Goal: Information Seeking & Learning: Understand process/instructions

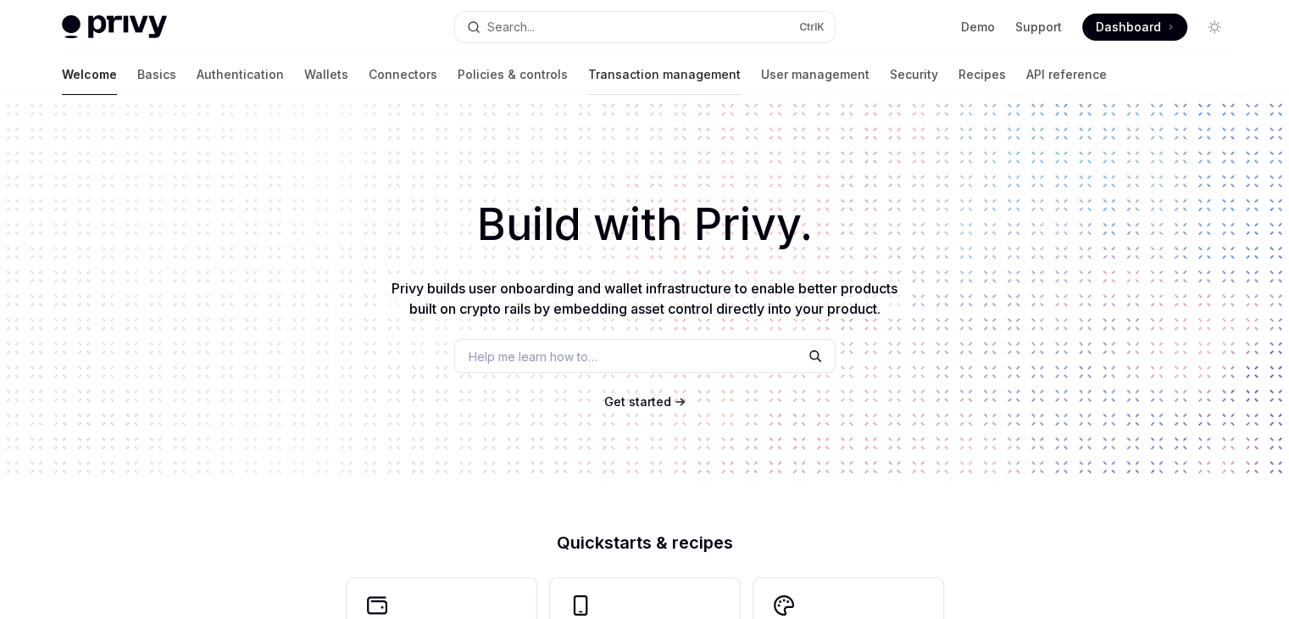
click at [588, 68] on link "Transaction management" at bounding box center [664, 74] width 153 height 41
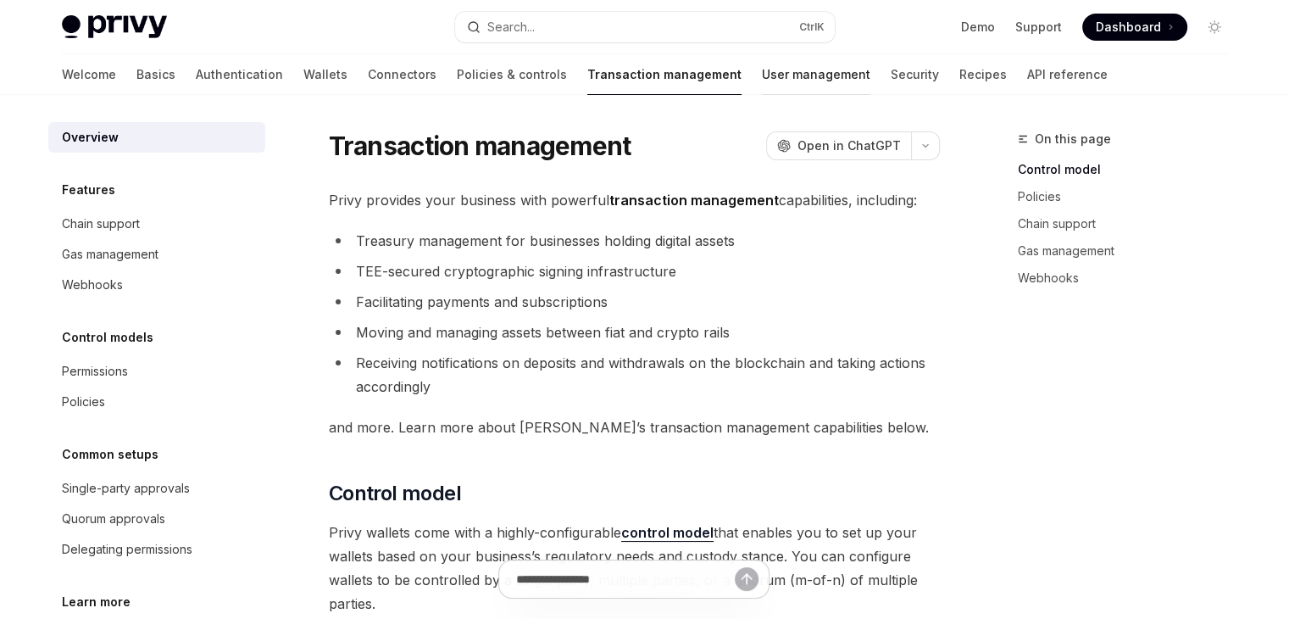
click at [762, 85] on link "User management" at bounding box center [816, 74] width 108 height 41
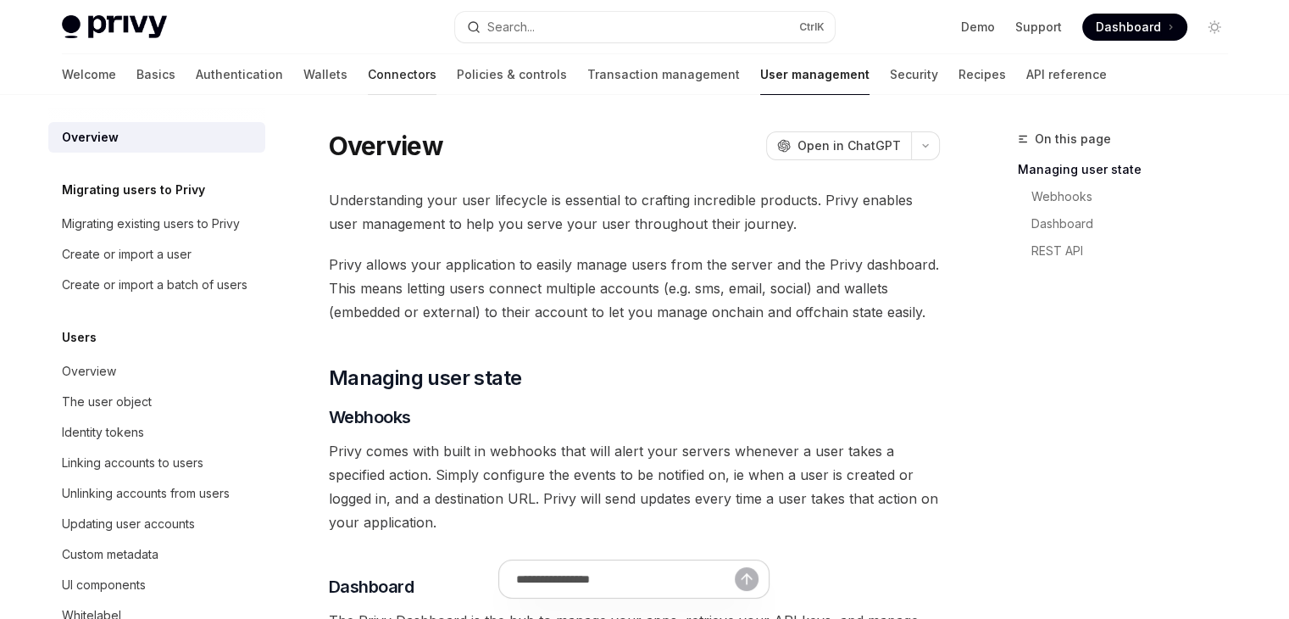
click at [368, 77] on link "Connectors" at bounding box center [402, 74] width 69 height 41
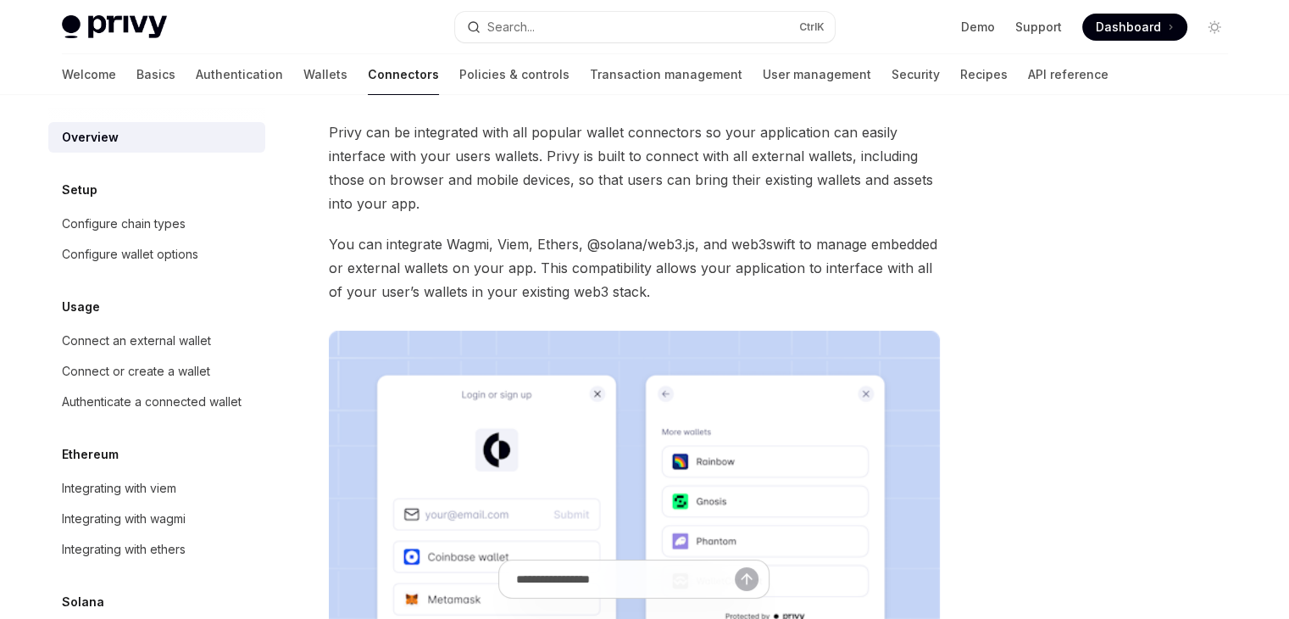
scroll to position [65, 0]
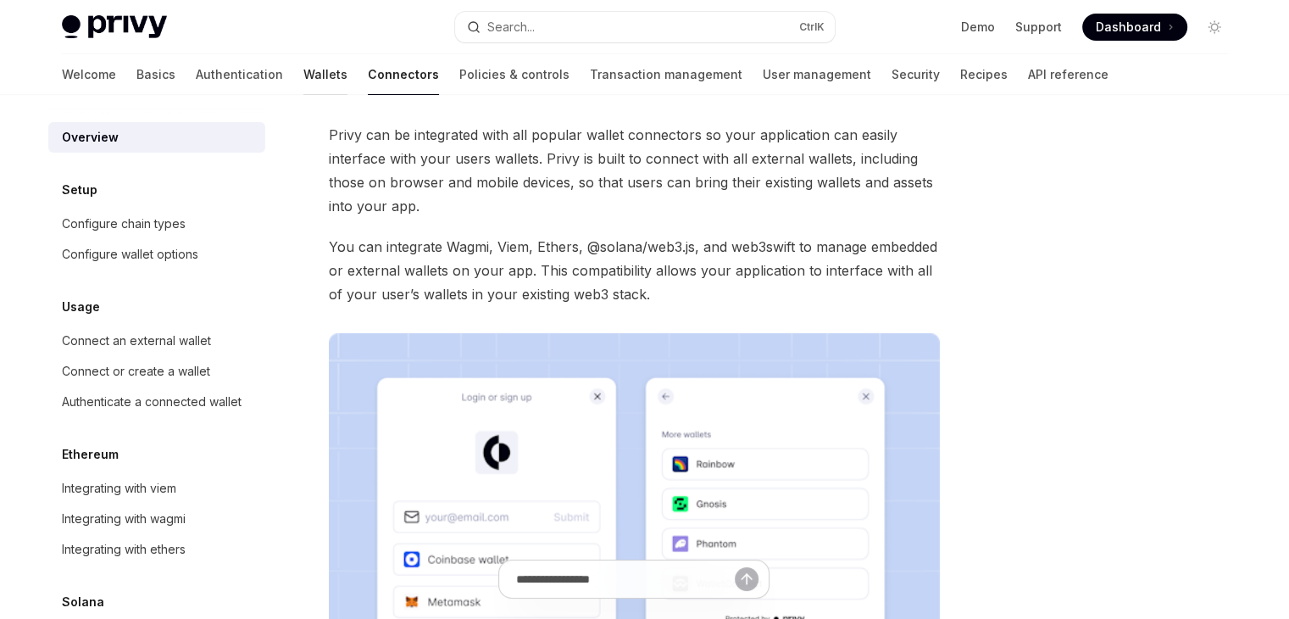
click at [303, 75] on link "Wallets" at bounding box center [325, 74] width 44 height 41
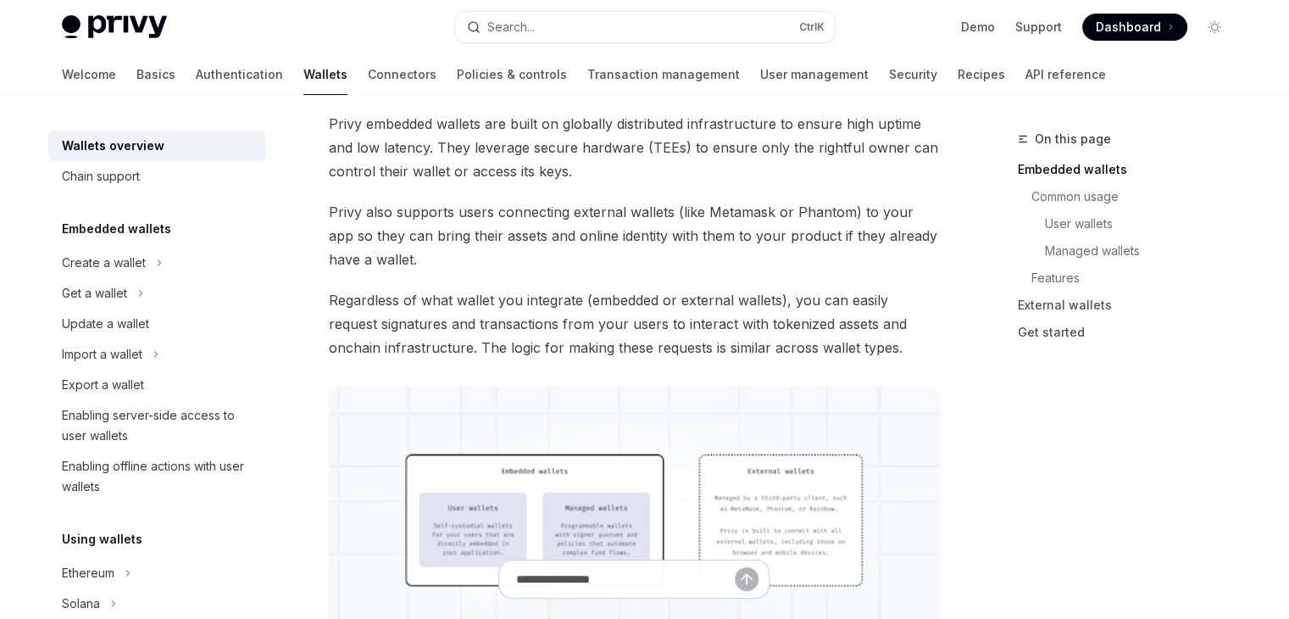
scroll to position [424, 0]
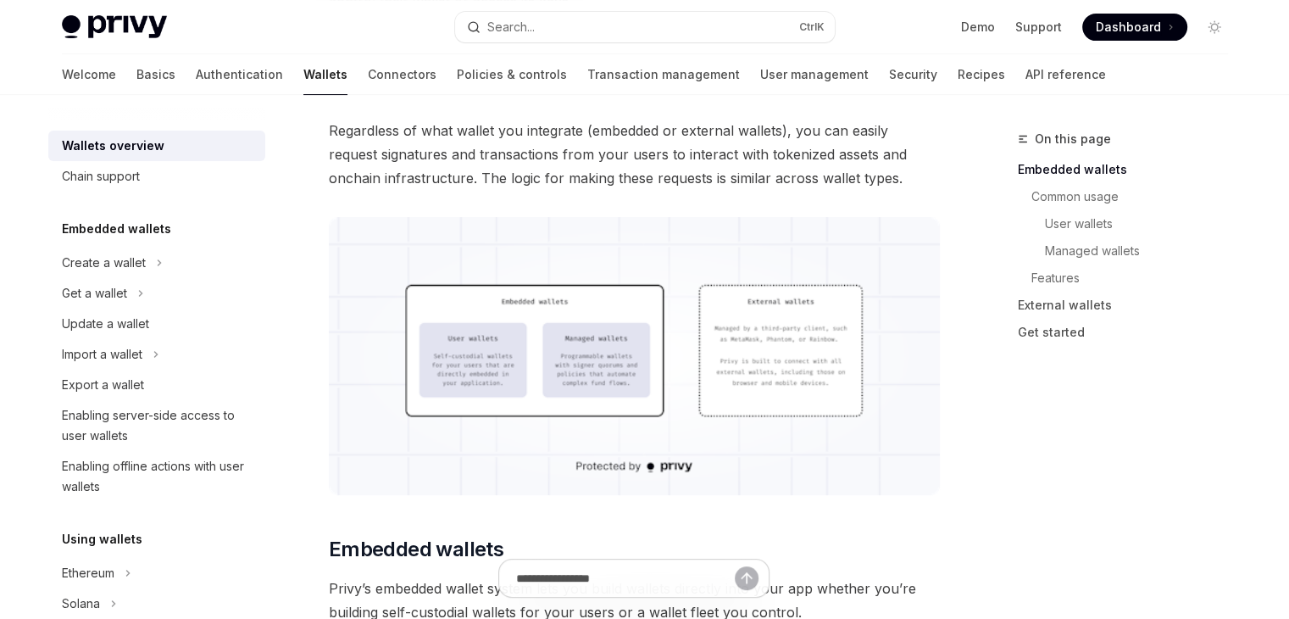
click at [529, 371] on img at bounding box center [634, 356] width 611 height 278
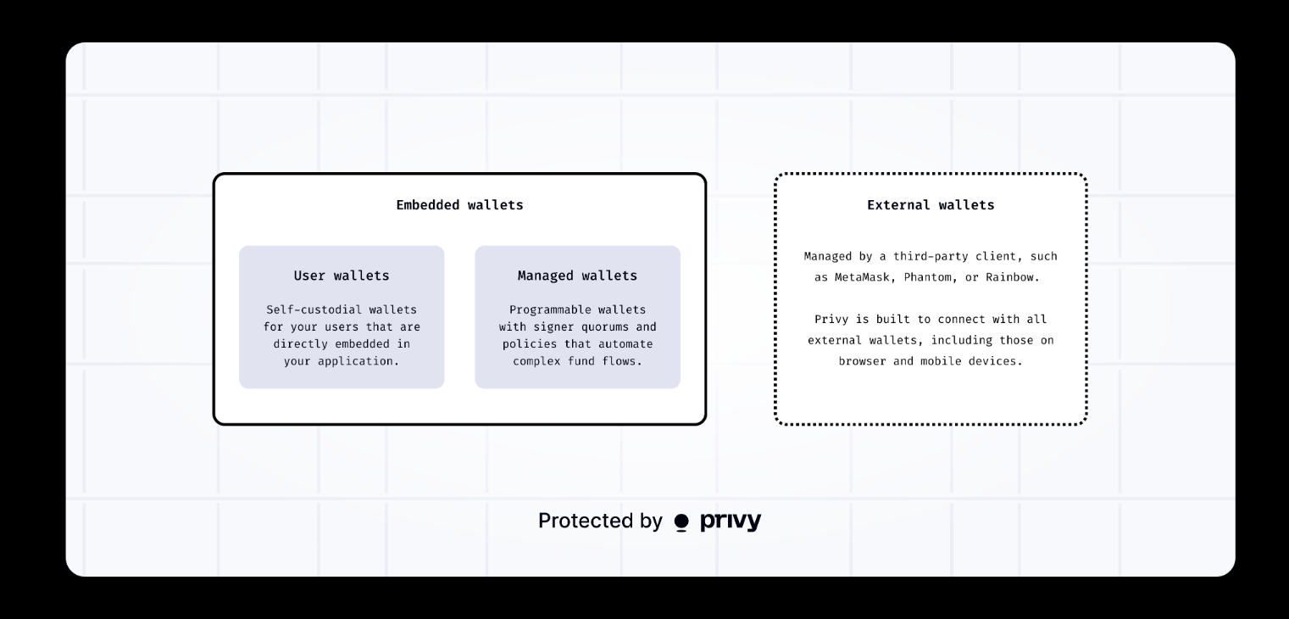
click at [32, 204] on div at bounding box center [644, 309] width 1289 height 619
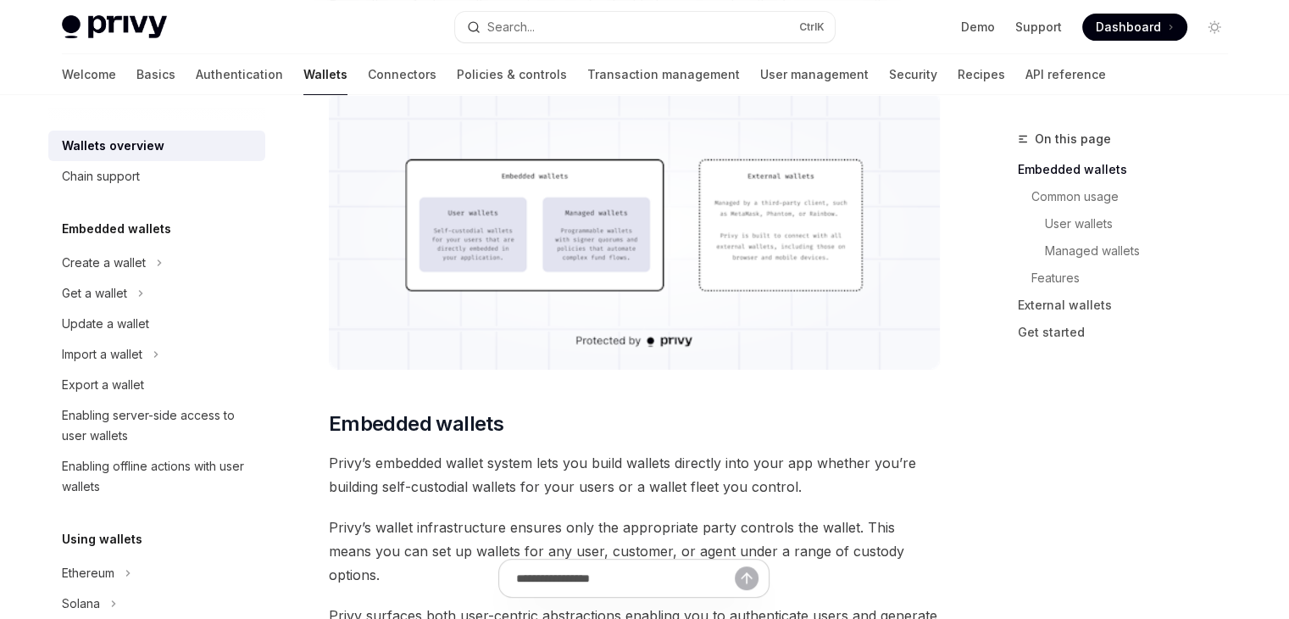
scroll to position [593, 0]
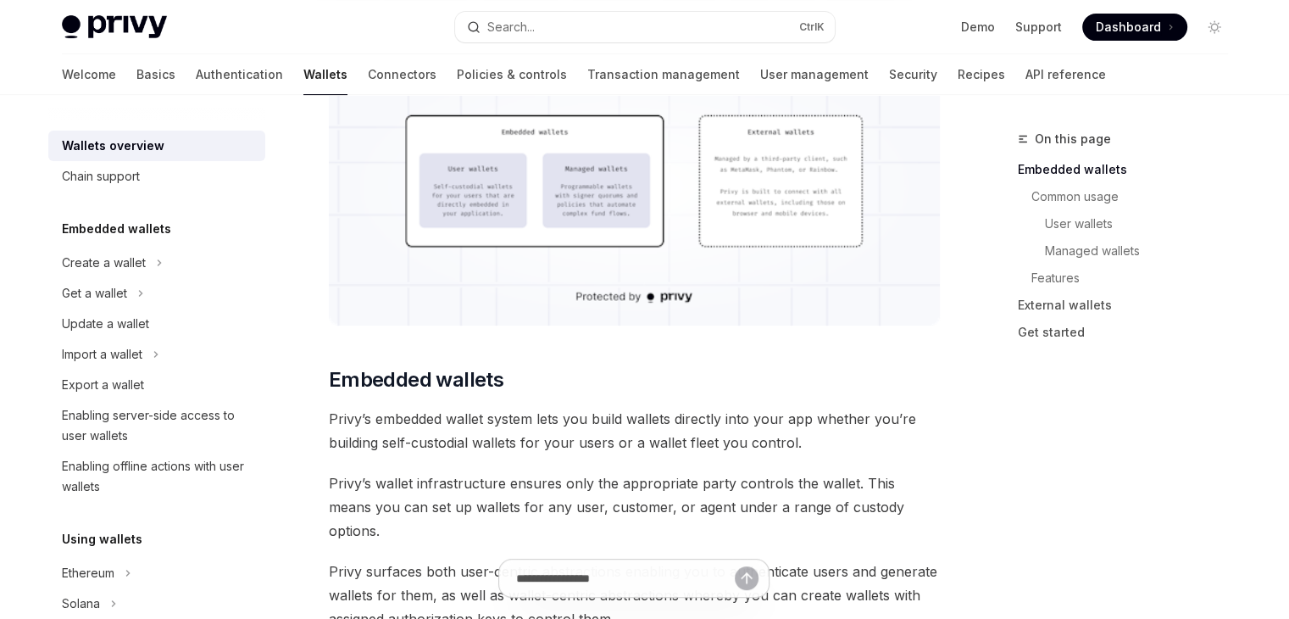
click at [582, 292] on img at bounding box center [634, 186] width 611 height 278
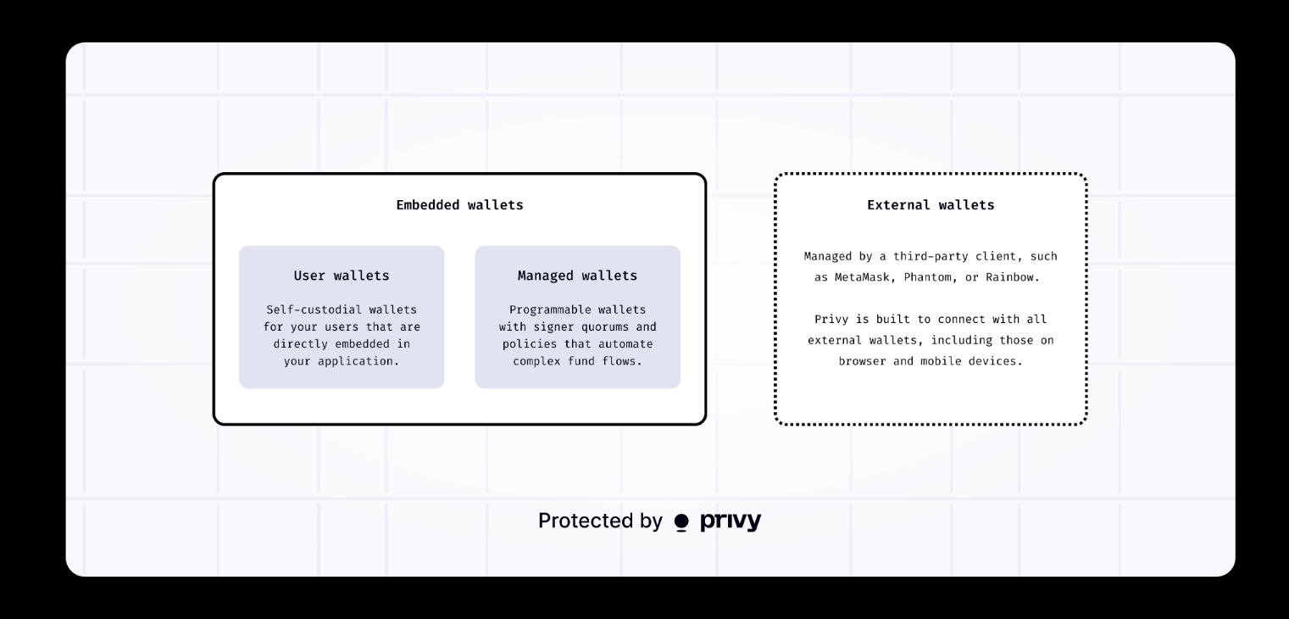
click at [819, 15] on div at bounding box center [644, 309] width 1289 height 619
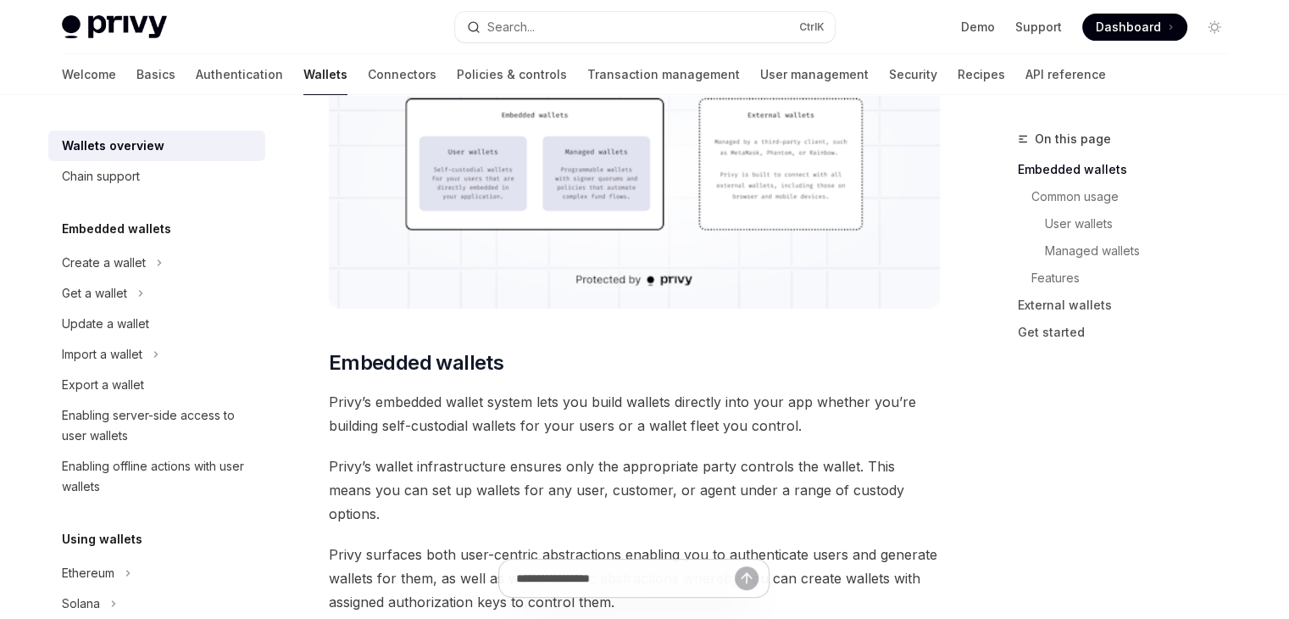
scroll to position [424, 0]
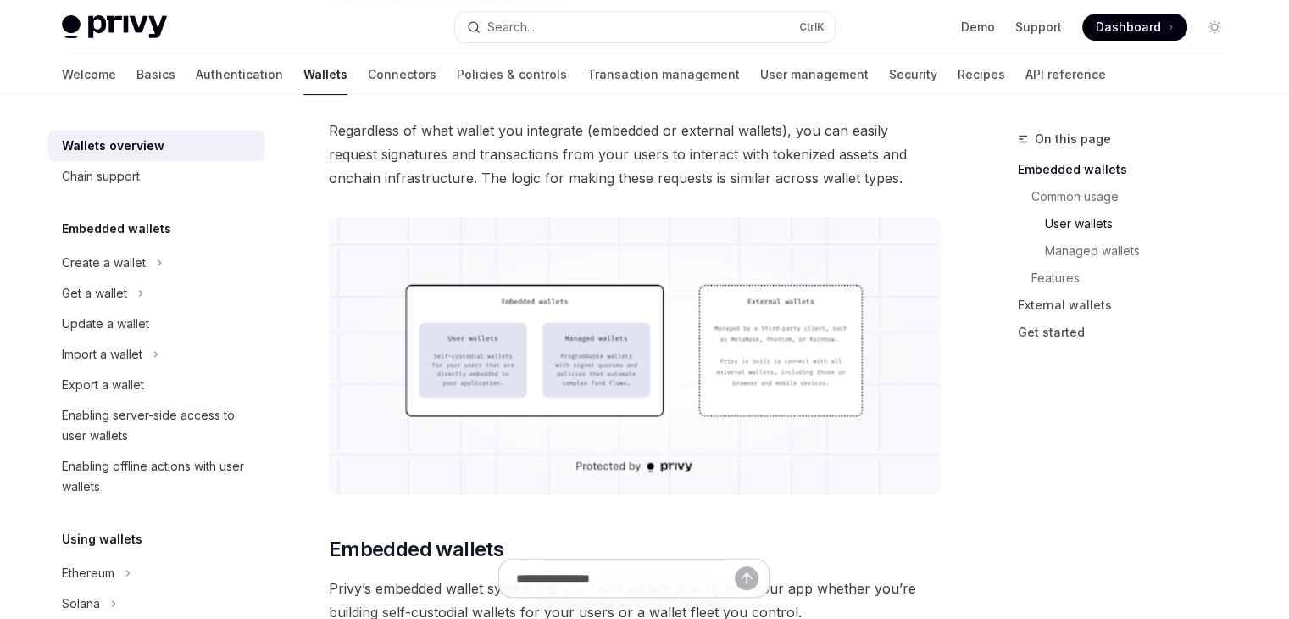
click at [1088, 214] on link "User wallets" at bounding box center [1130, 223] width 224 height 27
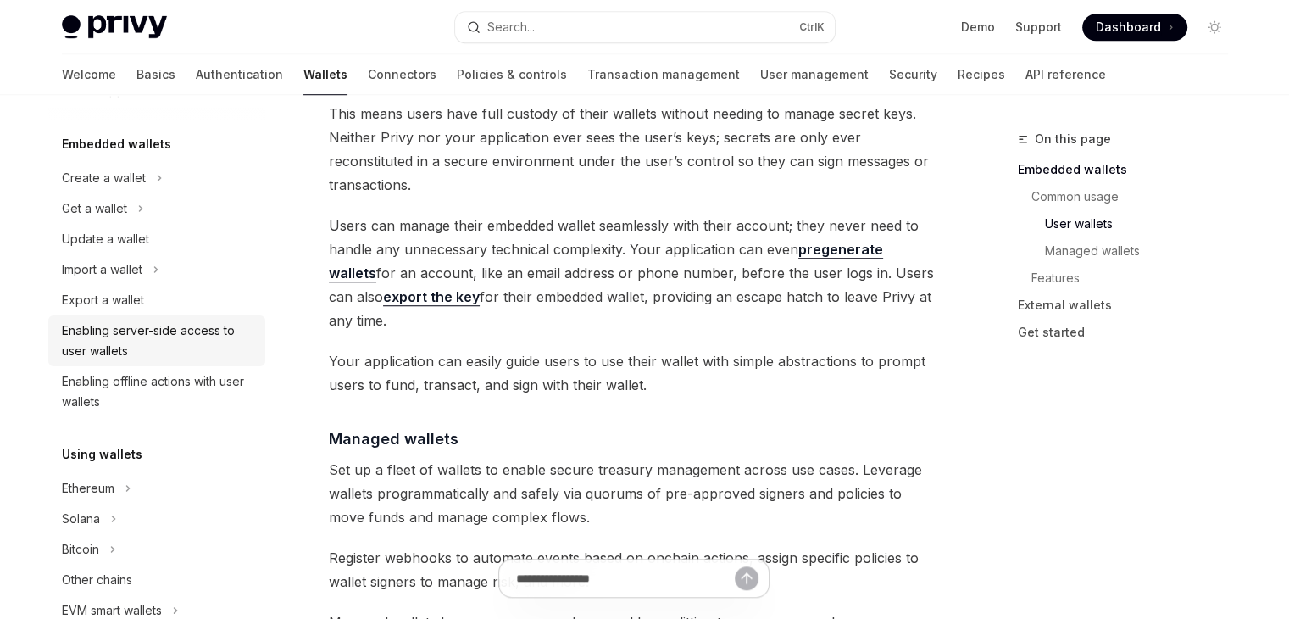
scroll to position [169, 0]
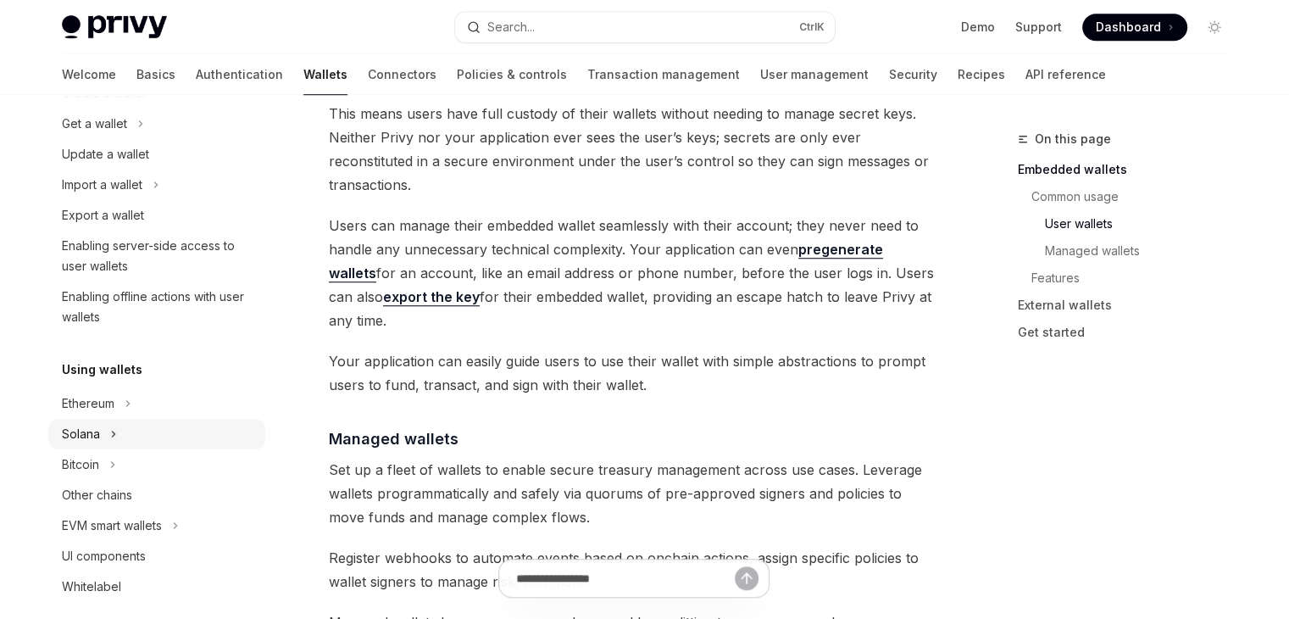
click at [138, 426] on button "Solana" at bounding box center [156, 434] width 217 height 31
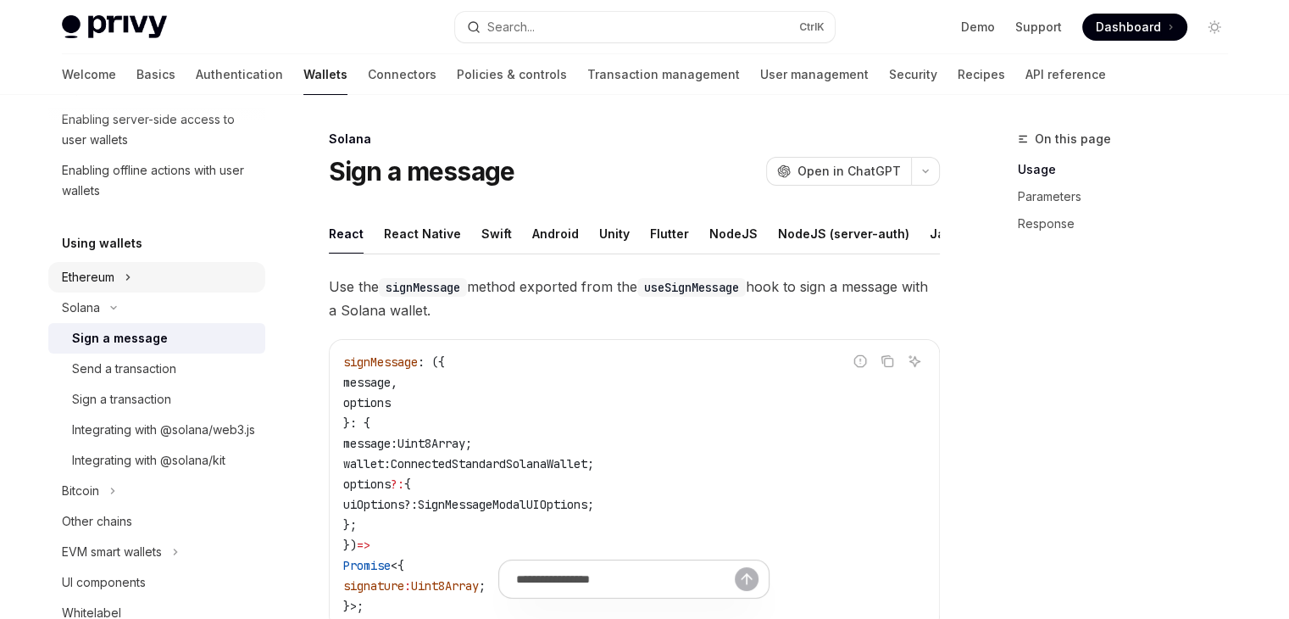
scroll to position [339, 0]
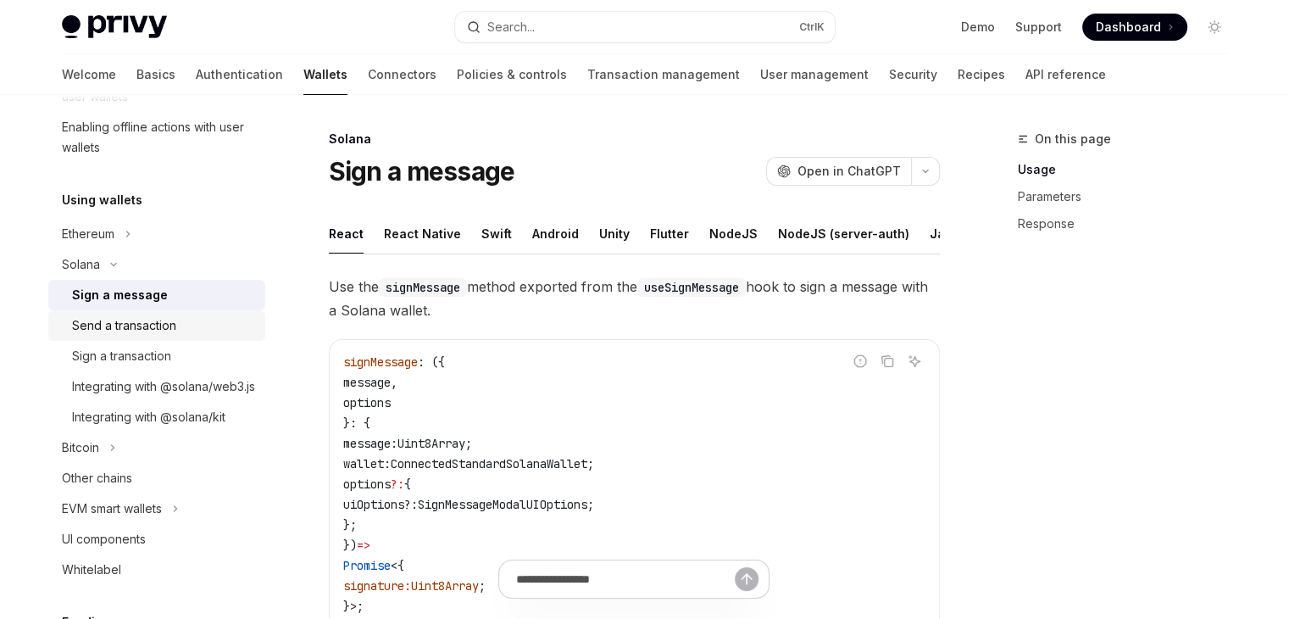
click at [149, 326] on div "Send a transaction" at bounding box center [124, 325] width 104 height 20
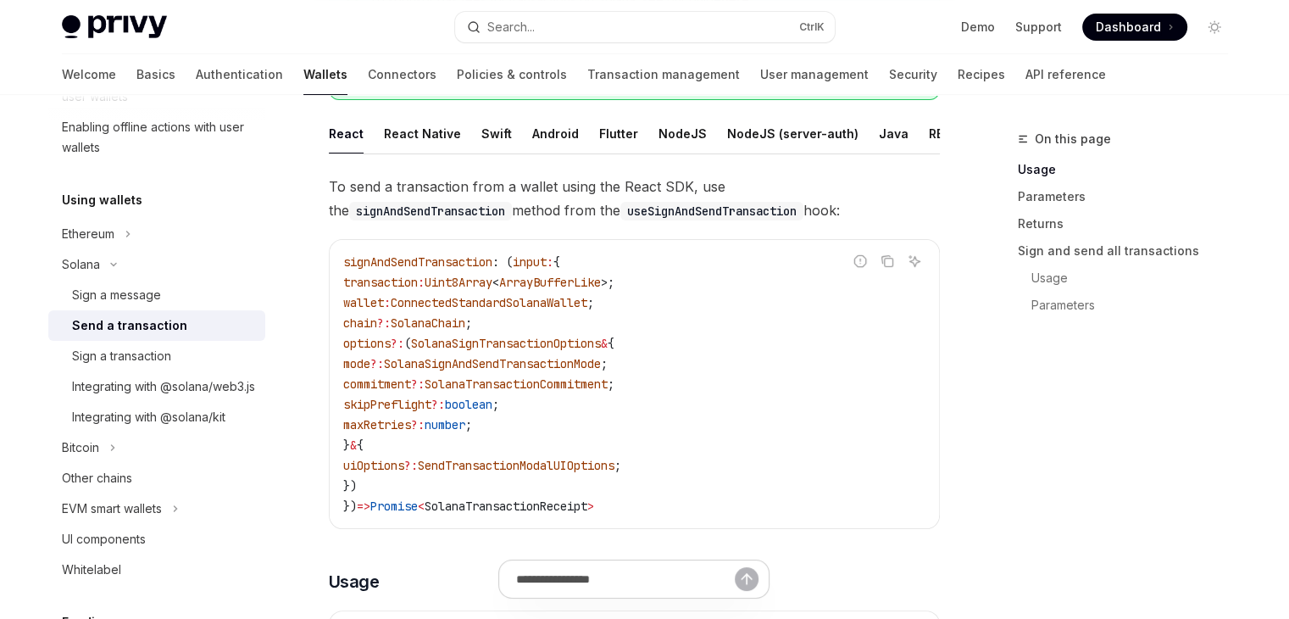
scroll to position [254, 0]
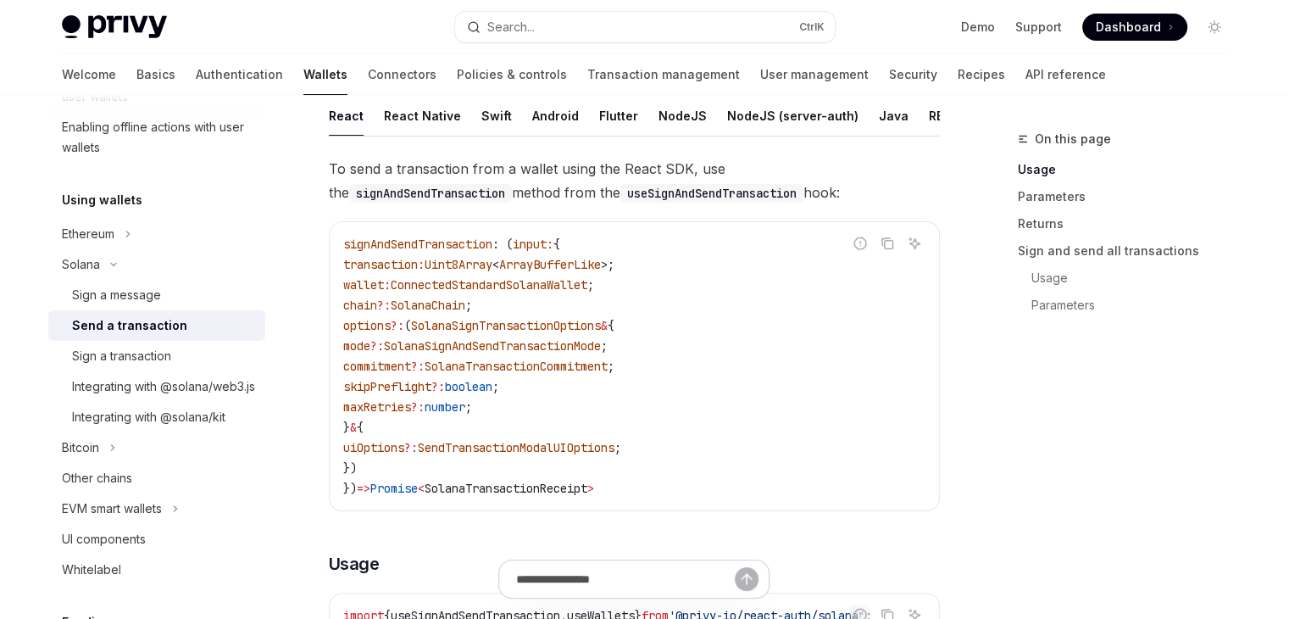
click at [408, 272] on span "transaction" at bounding box center [380, 264] width 75 height 15
click at [371, 291] on span "wallet" at bounding box center [363, 284] width 41 height 15
click at [376, 313] on span "chain" at bounding box center [360, 304] width 34 height 15
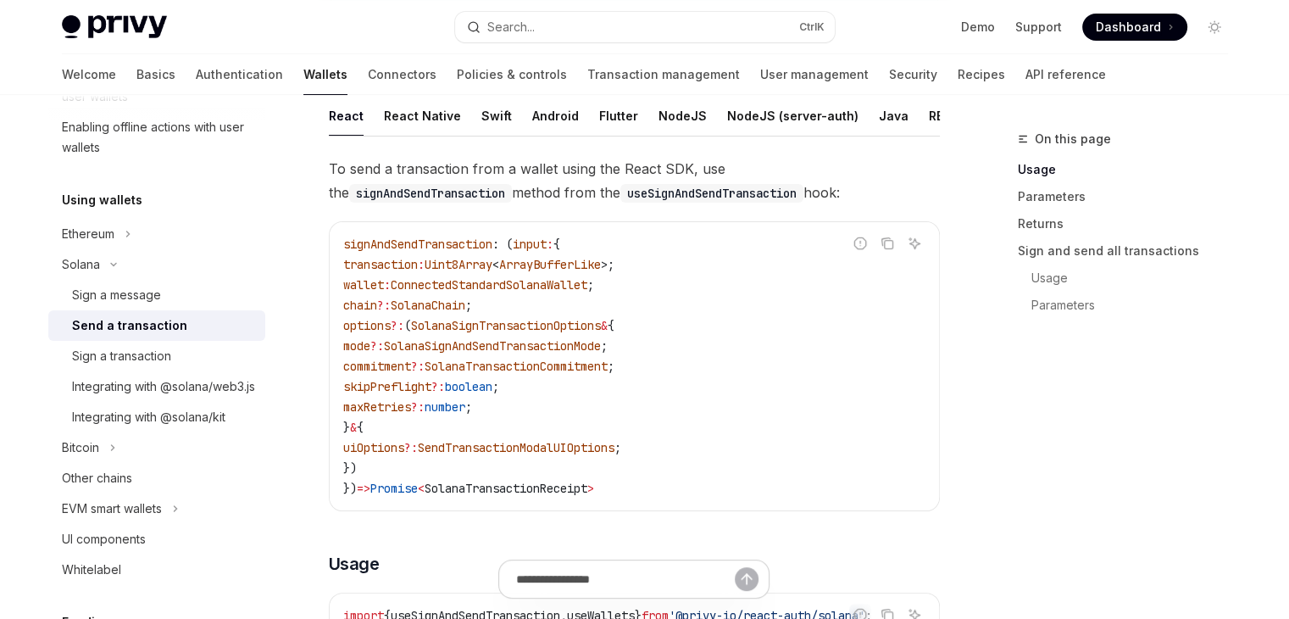
click at [376, 313] on span "chain" at bounding box center [360, 304] width 34 height 15
click at [688, 420] on code "signAndSendTransaction : ( input : { transaction : Uint8Array < ArrayBufferLike…" at bounding box center [634, 366] width 582 height 264
click at [139, 363] on div "Sign a transaction" at bounding box center [121, 356] width 99 height 20
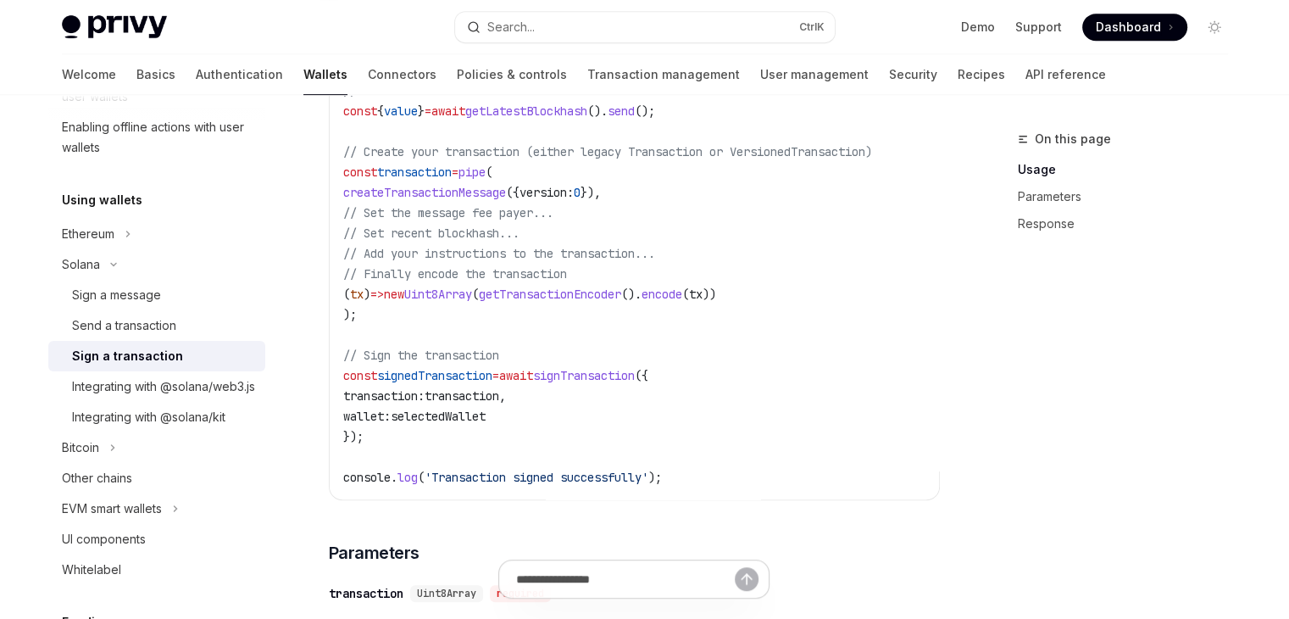
scroll to position [847, 0]
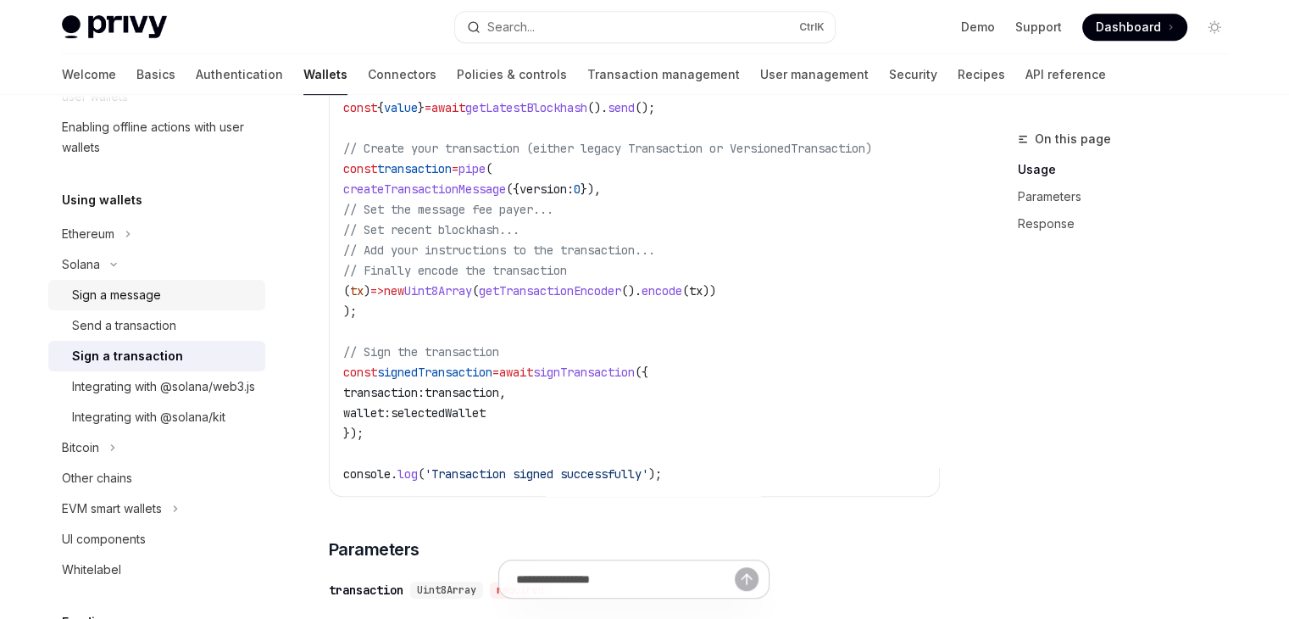
click at [136, 299] on div "Sign a message" at bounding box center [116, 295] width 89 height 20
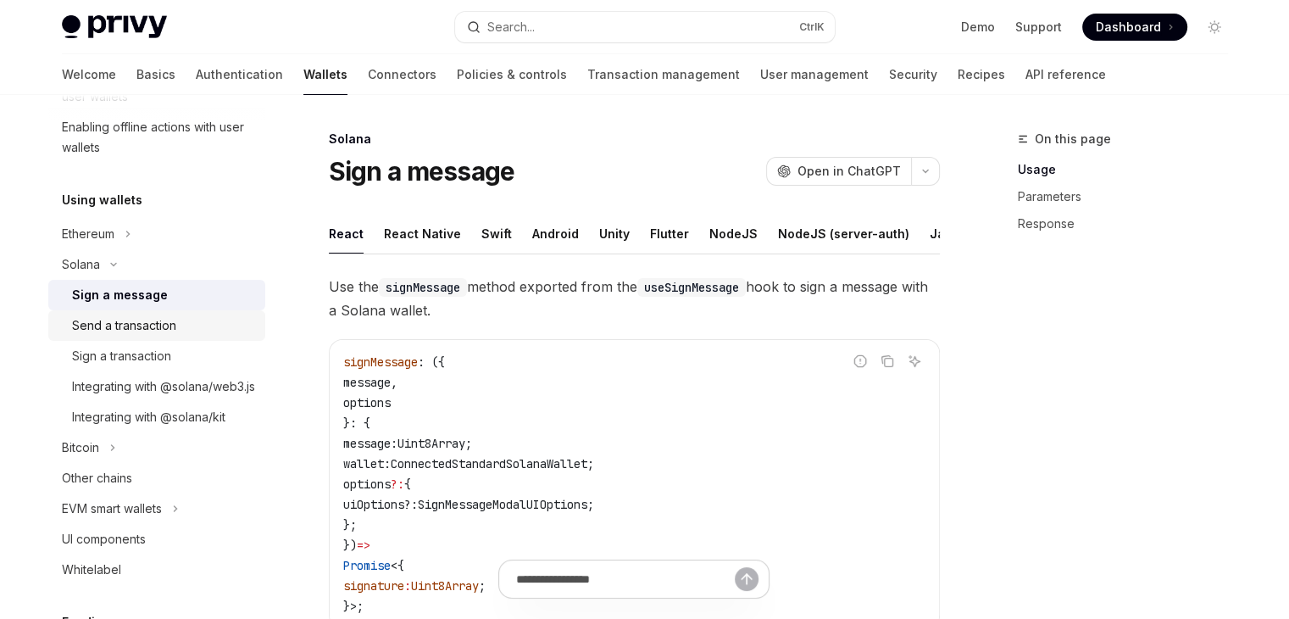
click at [156, 330] on div "Send a transaction" at bounding box center [124, 325] width 104 height 20
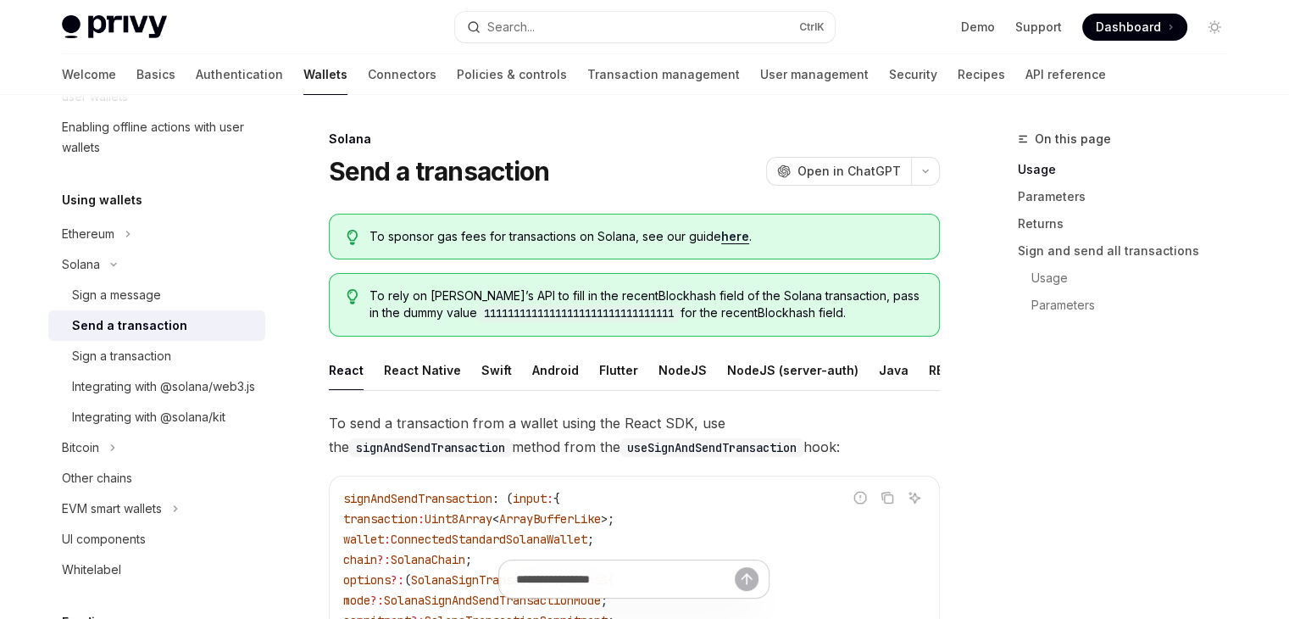
click at [486, 305] on code "11111111111111111111111111111111" at bounding box center [578, 313] width 203 height 17
click at [542, 306] on code "11111111111111111111111111111111" at bounding box center [578, 313] width 203 height 17
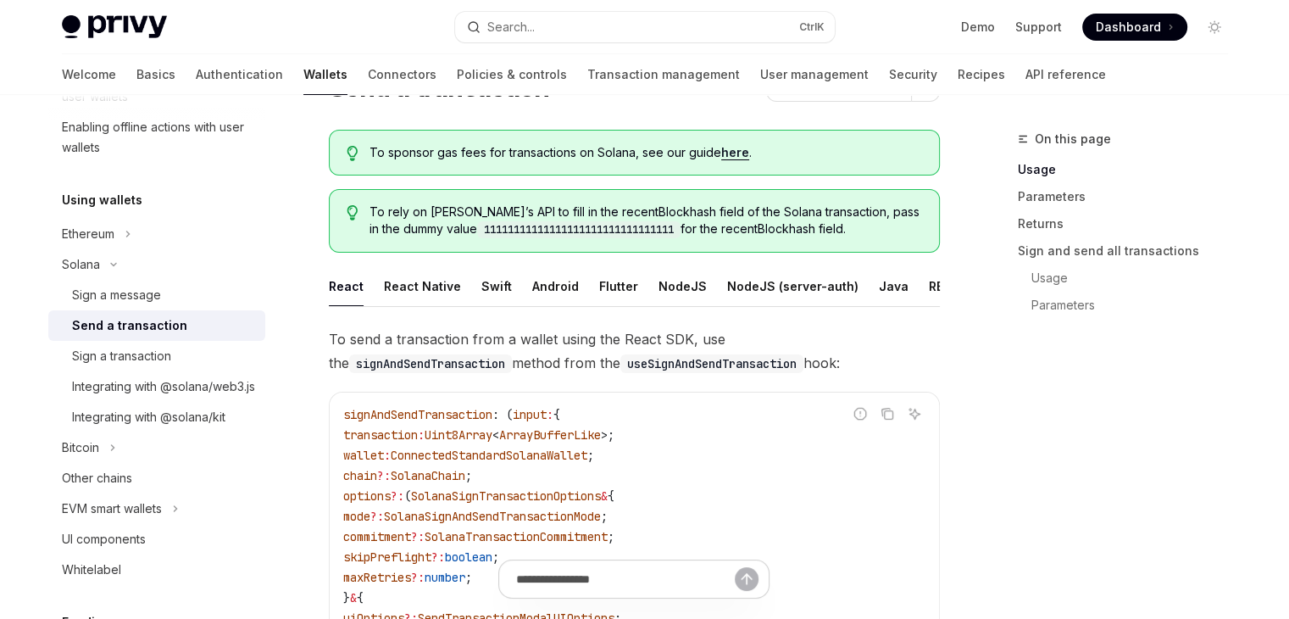
scroll to position [85, 0]
click at [661, 283] on button "NodeJS" at bounding box center [682, 285] width 48 height 40
type textarea "*"
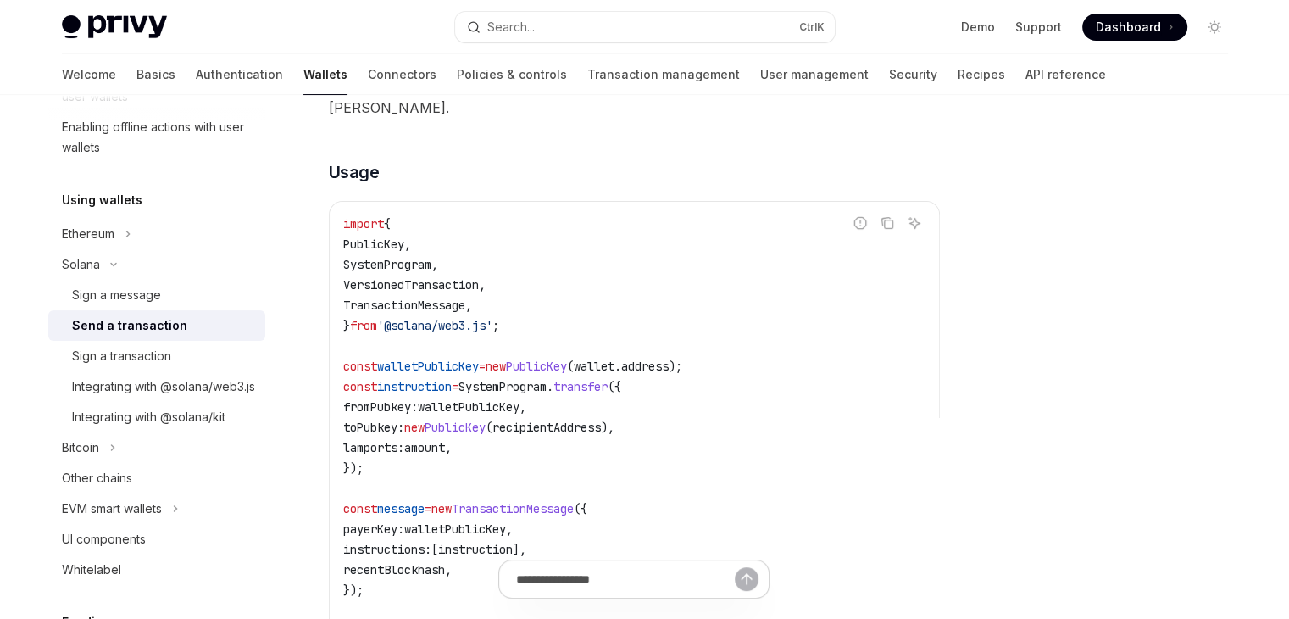
scroll to position [424, 0]
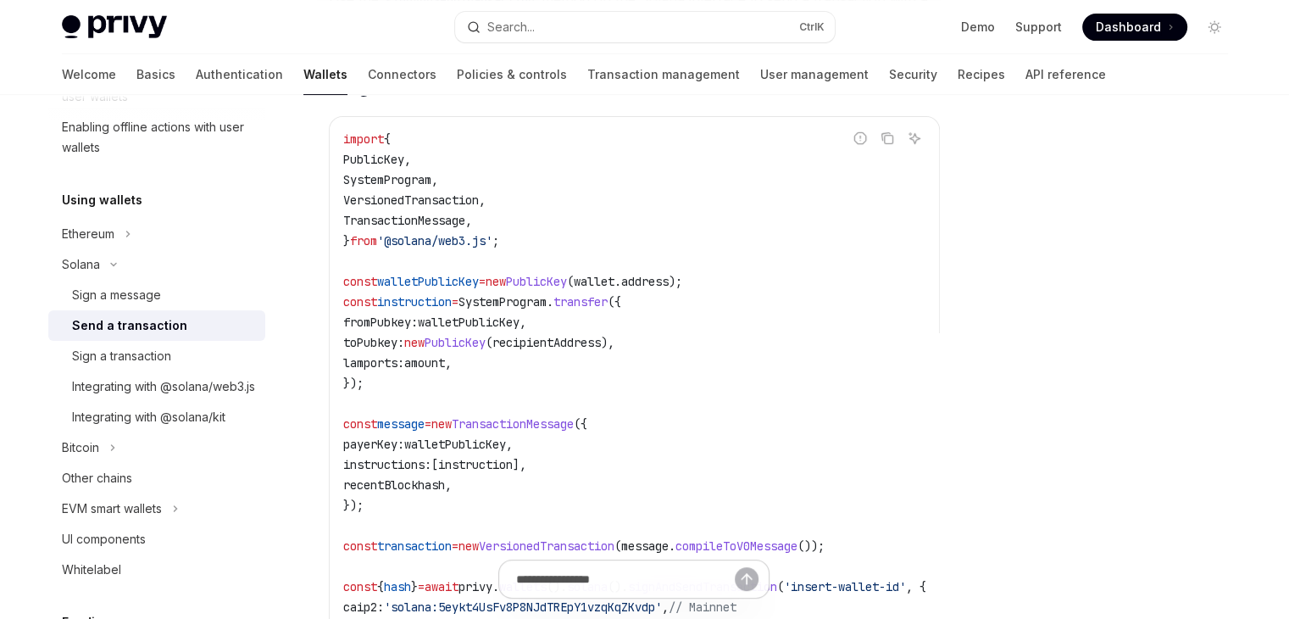
click at [434, 289] on span "walletPublicKey" at bounding box center [428, 281] width 102 height 15
drag, startPoint x: 614, startPoint y: 292, endPoint x: 715, endPoint y: 290, distance: 100.9
click at [682, 289] on span "const walletPublicKey = new PublicKey ( wallet . address );" at bounding box center [512, 281] width 339 height 15
click at [474, 389] on code "import { PublicKey , SystemProgram , VersionedTransaction , TransactionMessage …" at bounding box center [655, 393] width 624 height 529
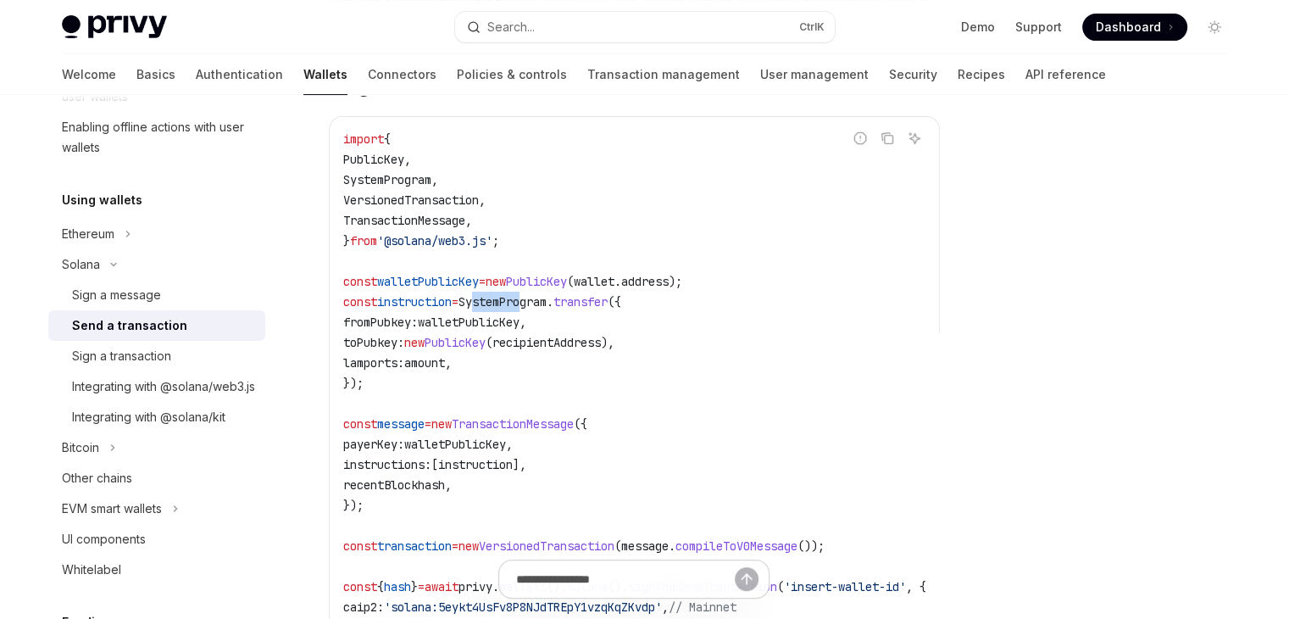
drag, startPoint x: 490, startPoint y: 314, endPoint x: 544, endPoint y: 310, distance: 54.4
click at [544, 309] on span "SystemProgram" at bounding box center [502, 301] width 88 height 15
click at [450, 330] on span "walletPublicKey" at bounding box center [469, 321] width 102 height 15
click at [393, 330] on span "fromPubkey:" at bounding box center [380, 321] width 75 height 15
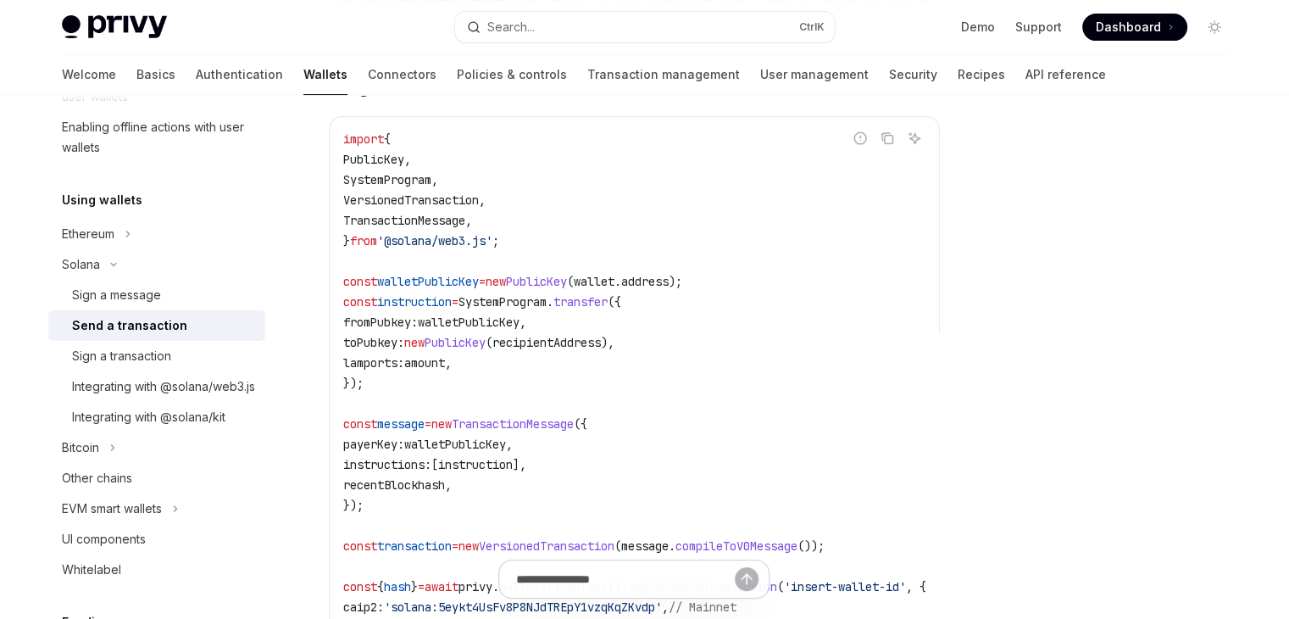
click at [393, 330] on span "fromPubkey:" at bounding box center [380, 321] width 75 height 15
click at [390, 350] on span "toPubkey:" at bounding box center [373, 342] width 61 height 15
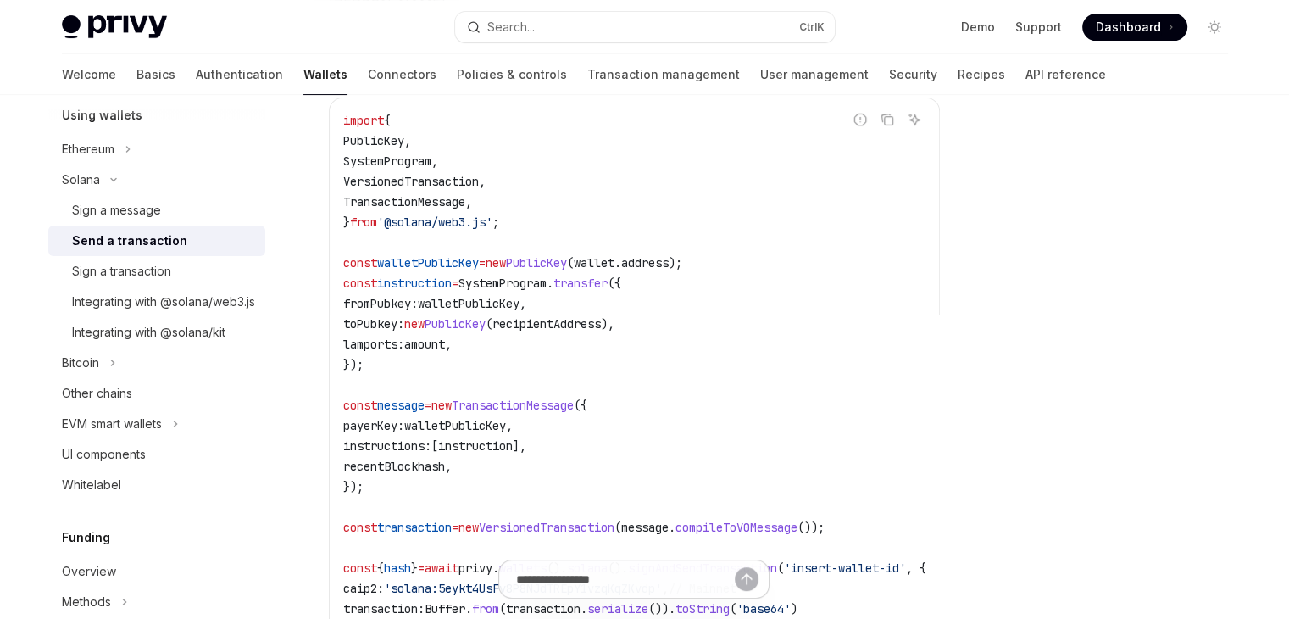
scroll to position [433, 0]
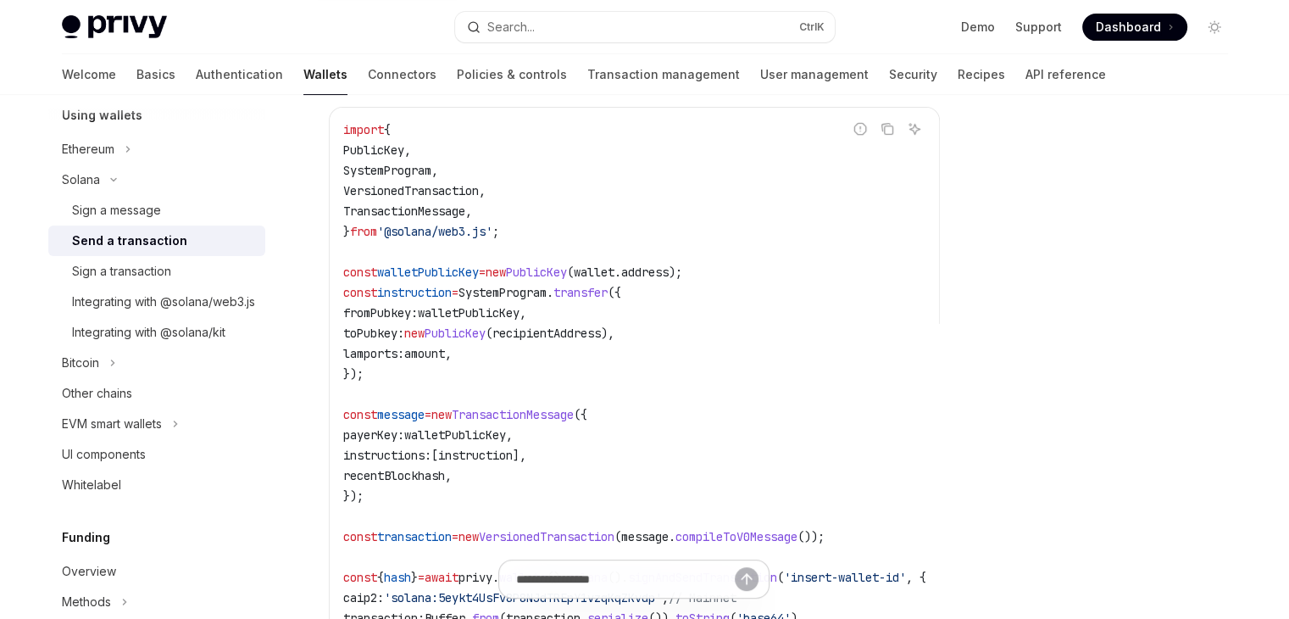
drag, startPoint x: 520, startPoint y: 358, endPoint x: 444, endPoint y: 280, distance: 109.0
click at [520, 358] on code "import { PublicKey , SystemProgram , VersionedTransaction , TransactionMessage …" at bounding box center [655, 383] width 624 height 529
click at [443, 279] on span "walletPublicKey" at bounding box center [428, 271] width 102 height 15
click at [596, 341] on span "recipientAddress" at bounding box center [546, 332] width 108 height 15
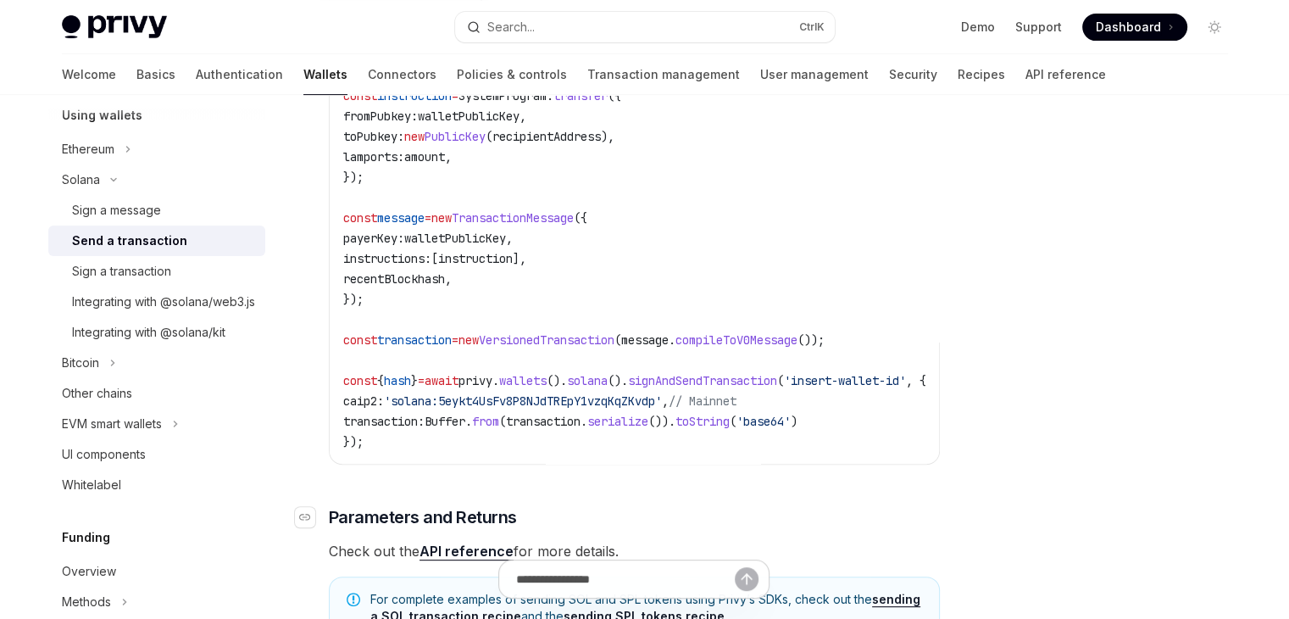
scroll to position [602, 0]
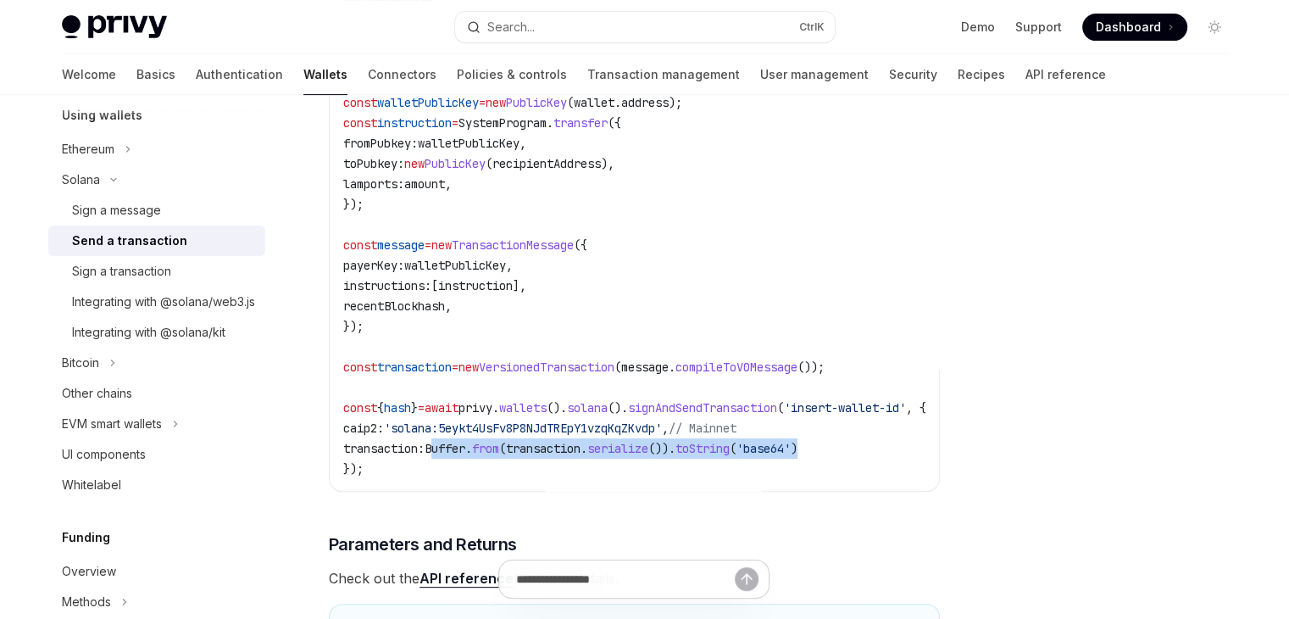
drag, startPoint x: 450, startPoint y: 461, endPoint x: 844, endPoint y: 451, distance: 394.1
click at [844, 451] on code "import { PublicKey , SystemProgram , VersionedTransaction , TransactionMessage …" at bounding box center [655, 214] width 624 height 529
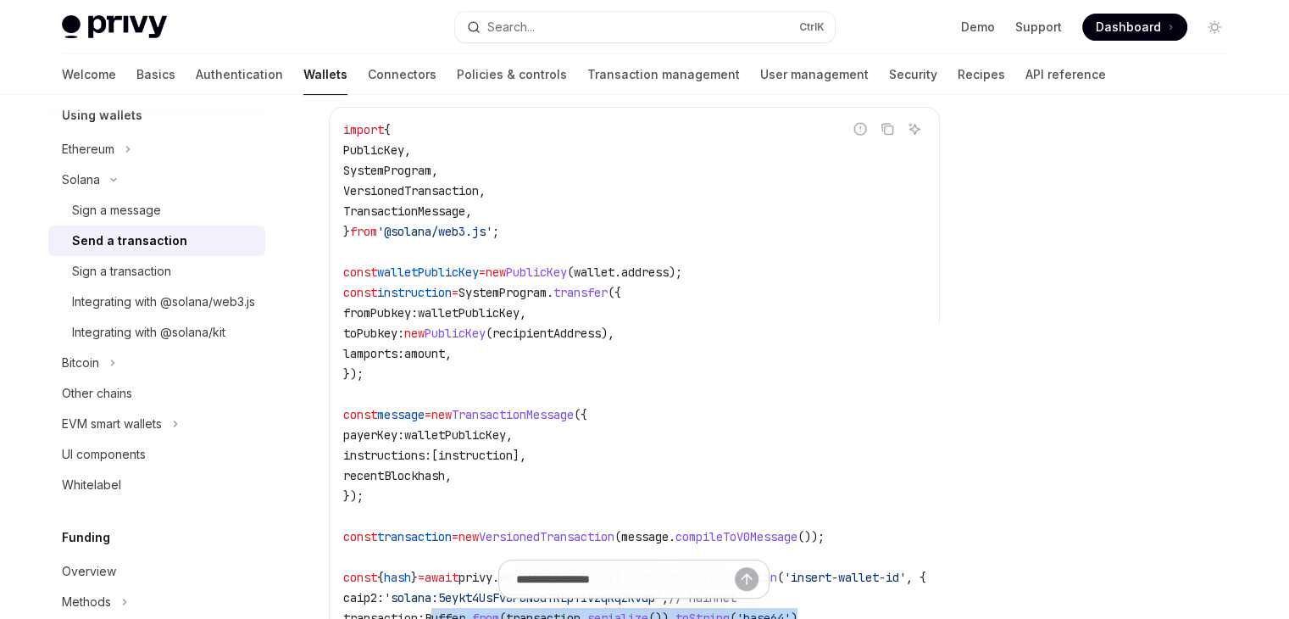
scroll to position [348, 0]
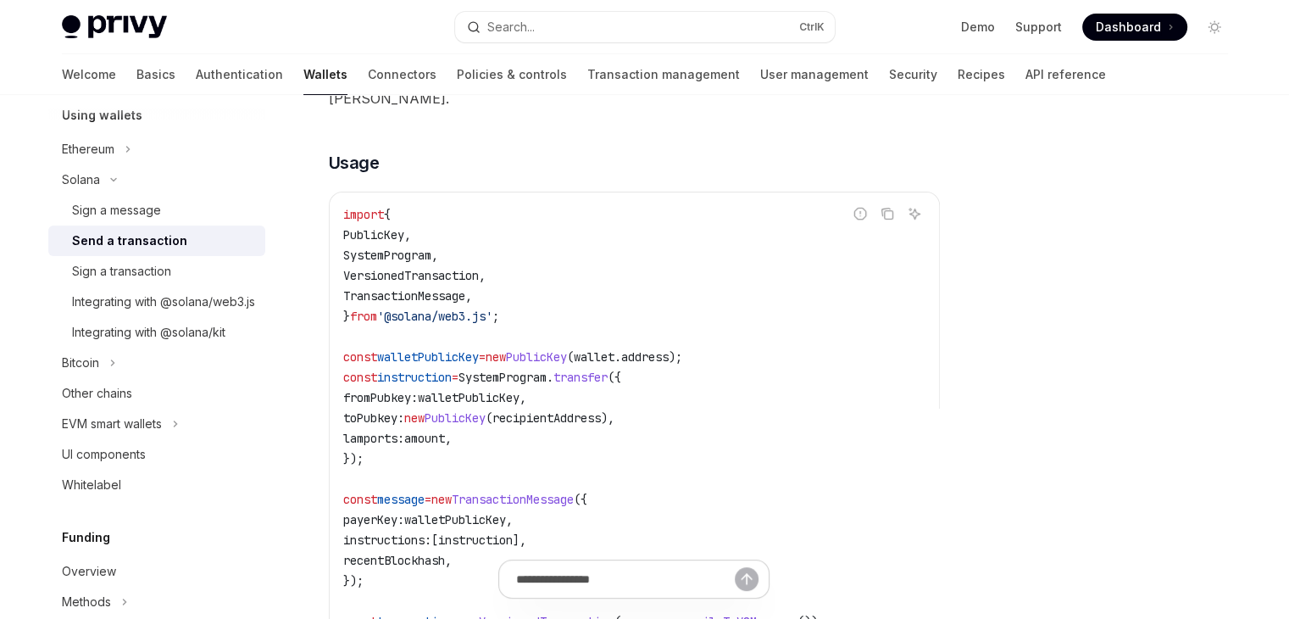
click at [566, 425] on span "recipientAddress" at bounding box center [546, 417] width 108 height 15
click at [611, 478] on code "import { PublicKey , SystemProgram , VersionedTransaction , TransactionMessage …" at bounding box center [655, 468] width 624 height 529
click at [445, 446] on span "amount" at bounding box center [424, 437] width 41 height 15
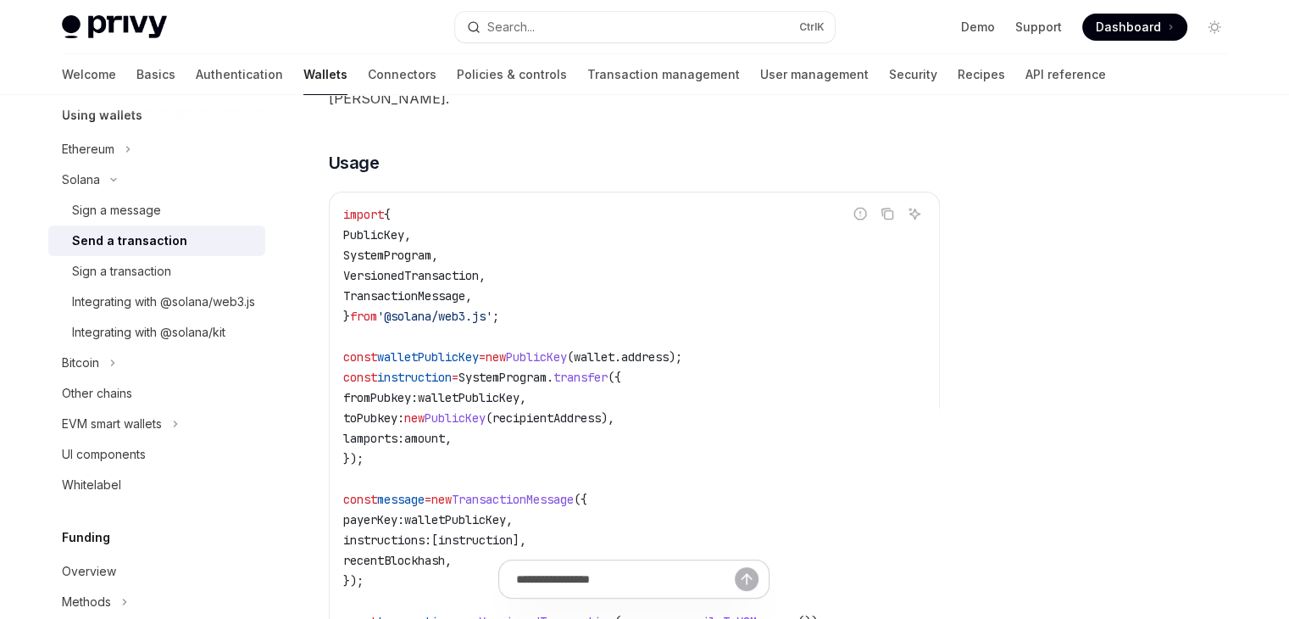
click at [500, 452] on code "import { PublicKey , SystemProgram , VersionedTransaction , TransactionMessage …" at bounding box center [655, 468] width 624 height 529
click at [491, 405] on span "walletPublicKey" at bounding box center [469, 397] width 102 height 15
click at [474, 364] on span "walletPublicKey" at bounding box center [428, 356] width 102 height 15
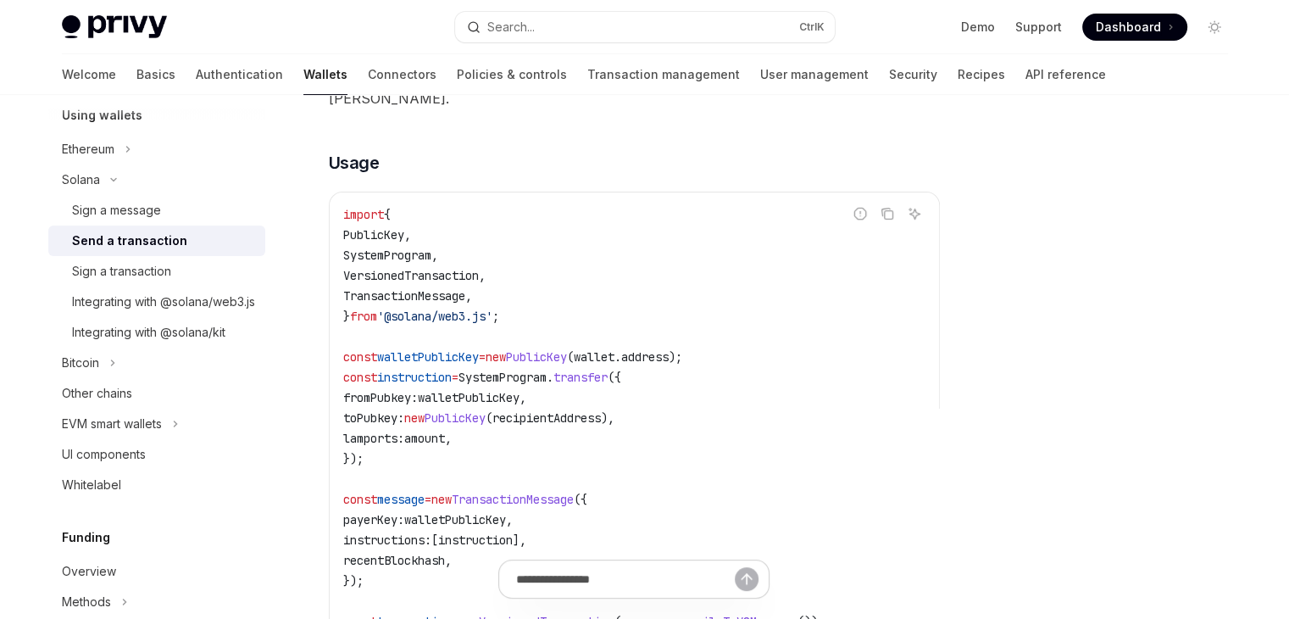
click at [573, 425] on span "recipientAddress" at bounding box center [546, 417] width 108 height 15
click at [586, 467] on code "import { PublicKey , SystemProgram , VersionedTransaction , TransactionMessage …" at bounding box center [655, 468] width 624 height 529
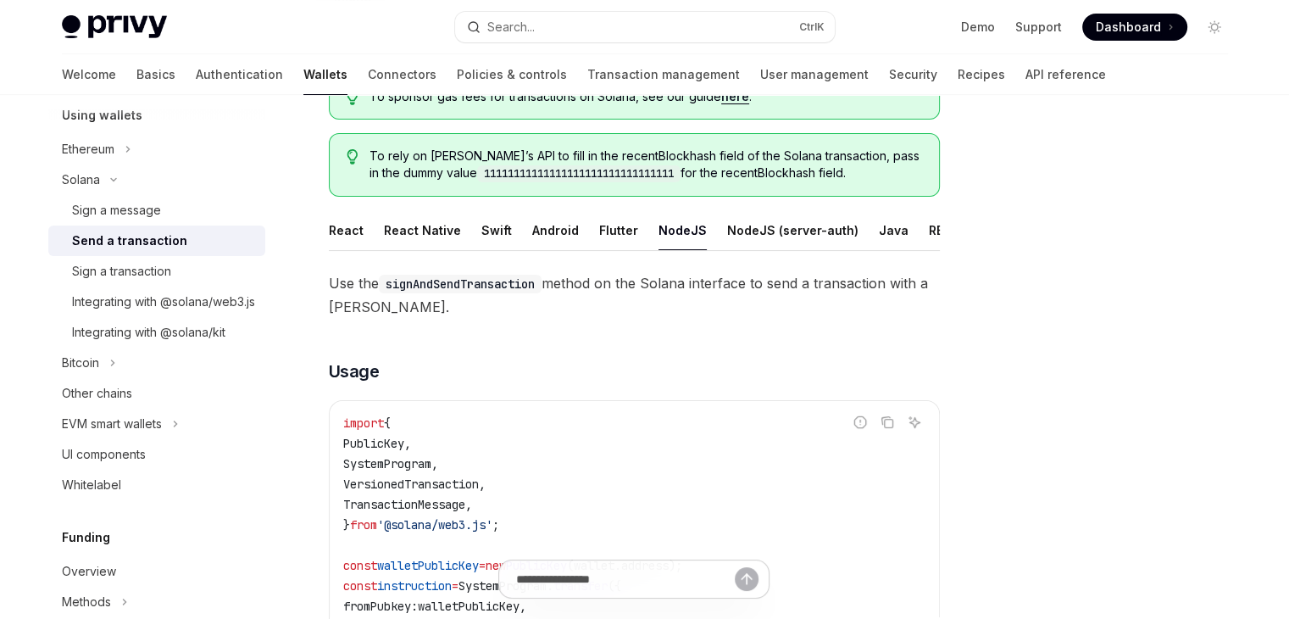
scroll to position [85, 0]
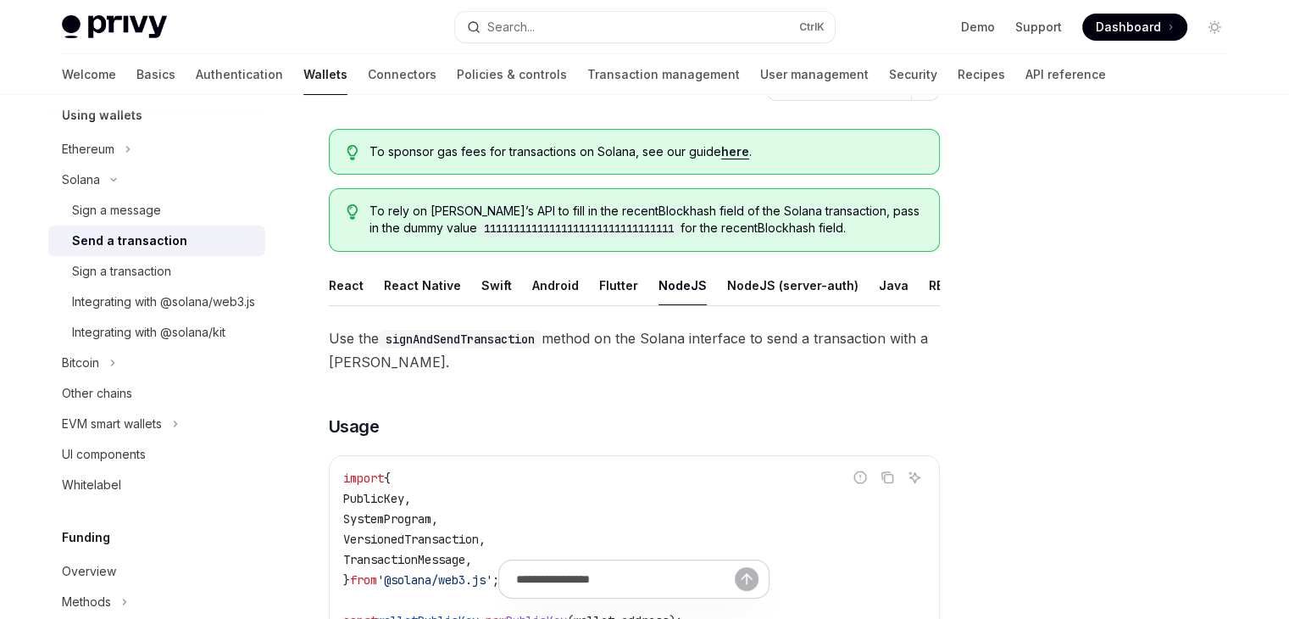
click at [641, 154] on span "To sponsor gas fees for transactions on Solana, see our guide here ." at bounding box center [645, 151] width 552 height 17
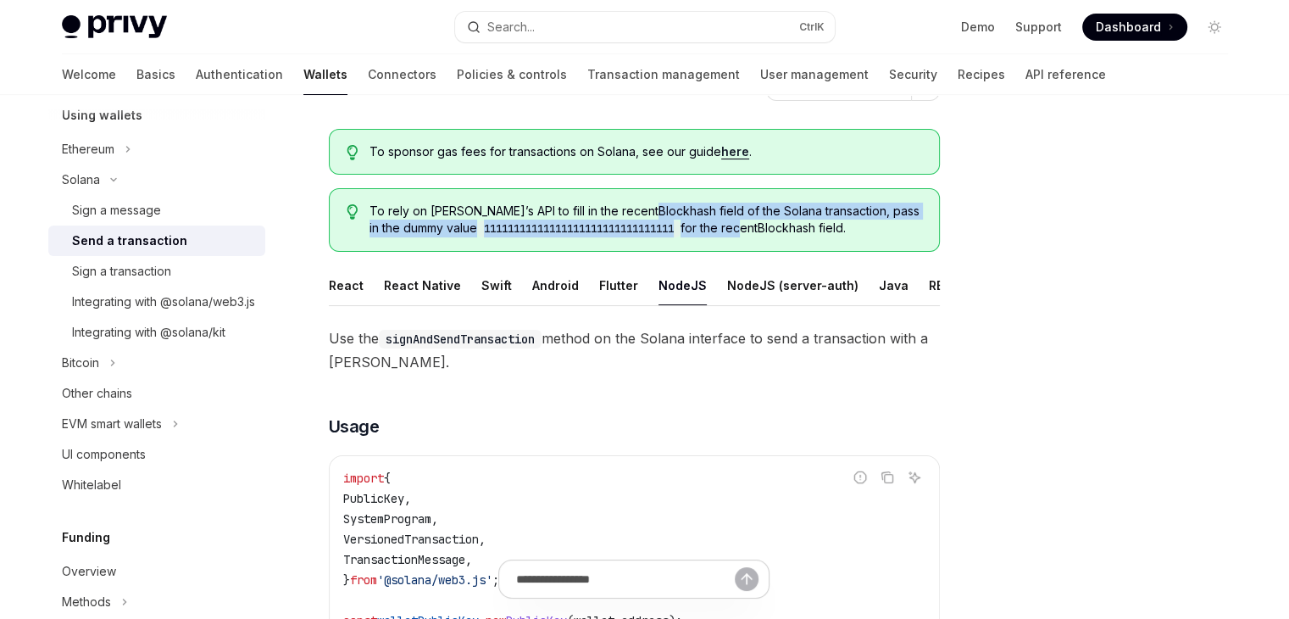
drag, startPoint x: 642, startPoint y: 211, endPoint x: 835, endPoint y: 234, distance: 193.7
click at [835, 234] on span "To rely on Privy’s API to fill in the recentBlockhash field of the Solana trans…" at bounding box center [645, 219] width 552 height 35
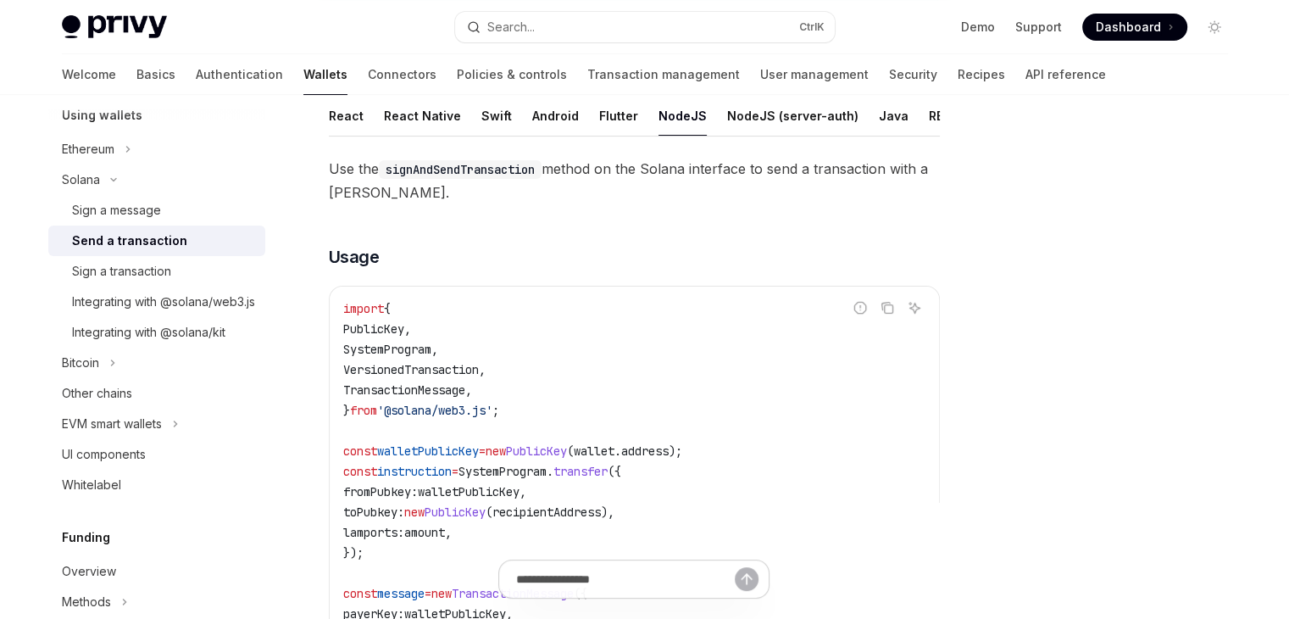
click at [1010, 241] on div at bounding box center [1113, 374] width 258 height 490
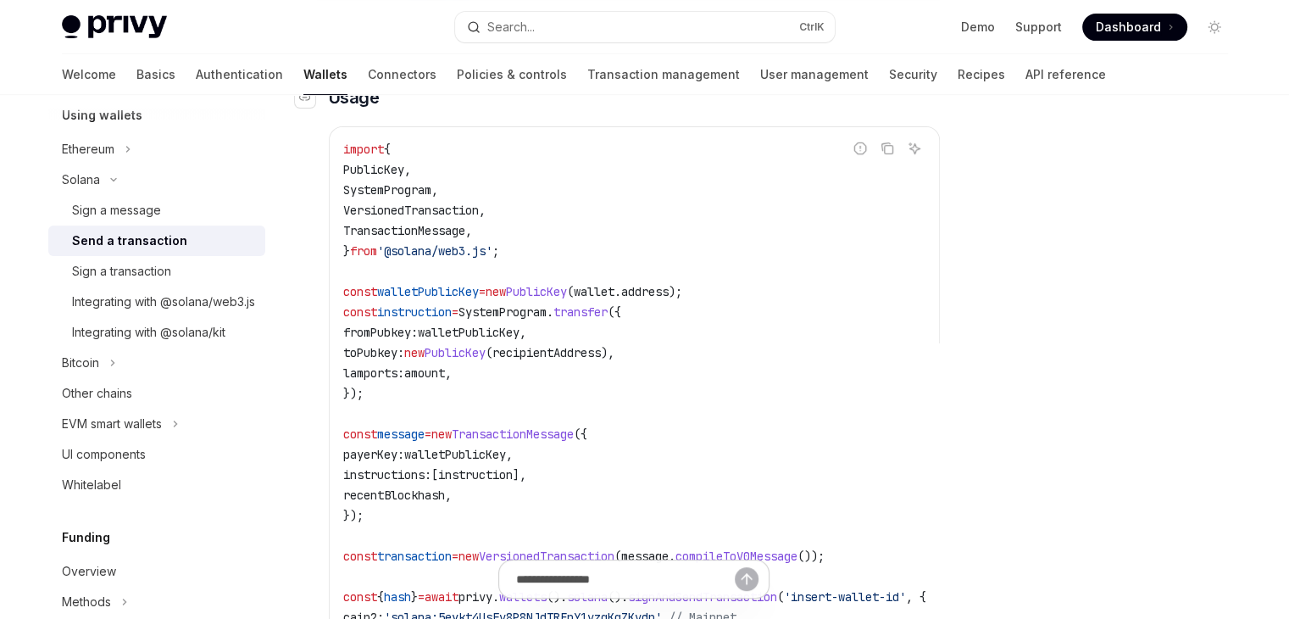
scroll to position [424, 0]
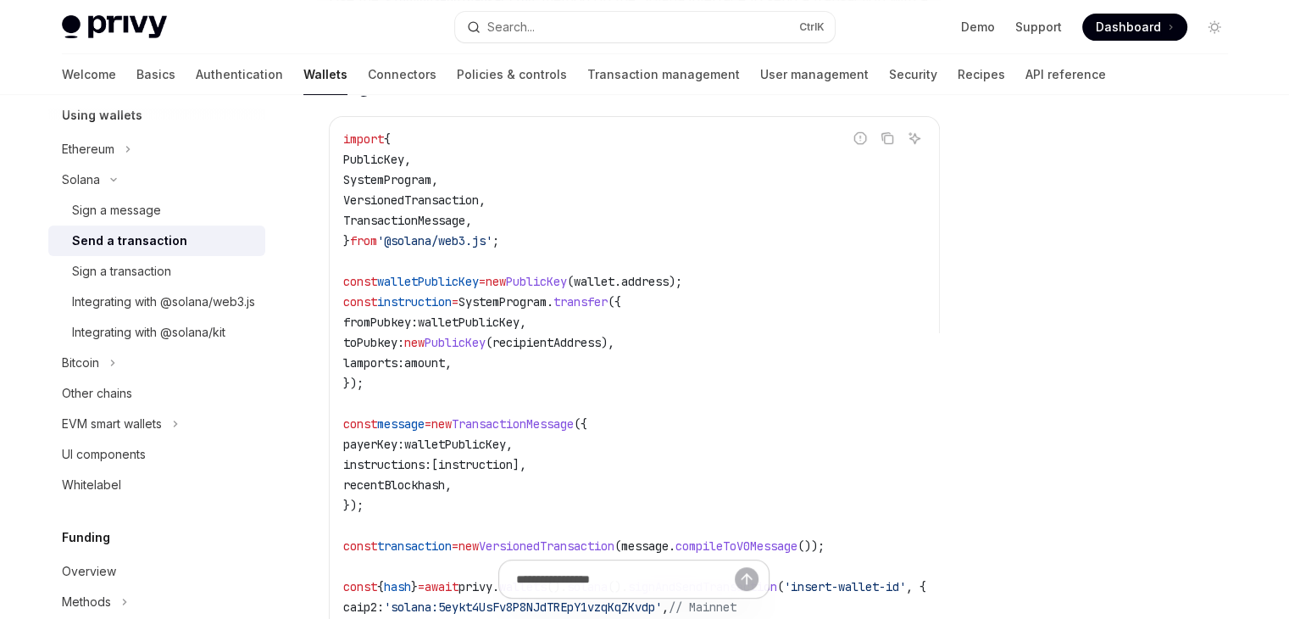
click at [532, 368] on code "import { PublicKey , SystemProgram , VersionedTransaction , TransactionMessage …" at bounding box center [655, 393] width 624 height 529
click at [412, 330] on span "fromPubkey:" at bounding box center [380, 321] width 75 height 15
click at [498, 330] on span "walletPublicKey" at bounding box center [469, 321] width 102 height 15
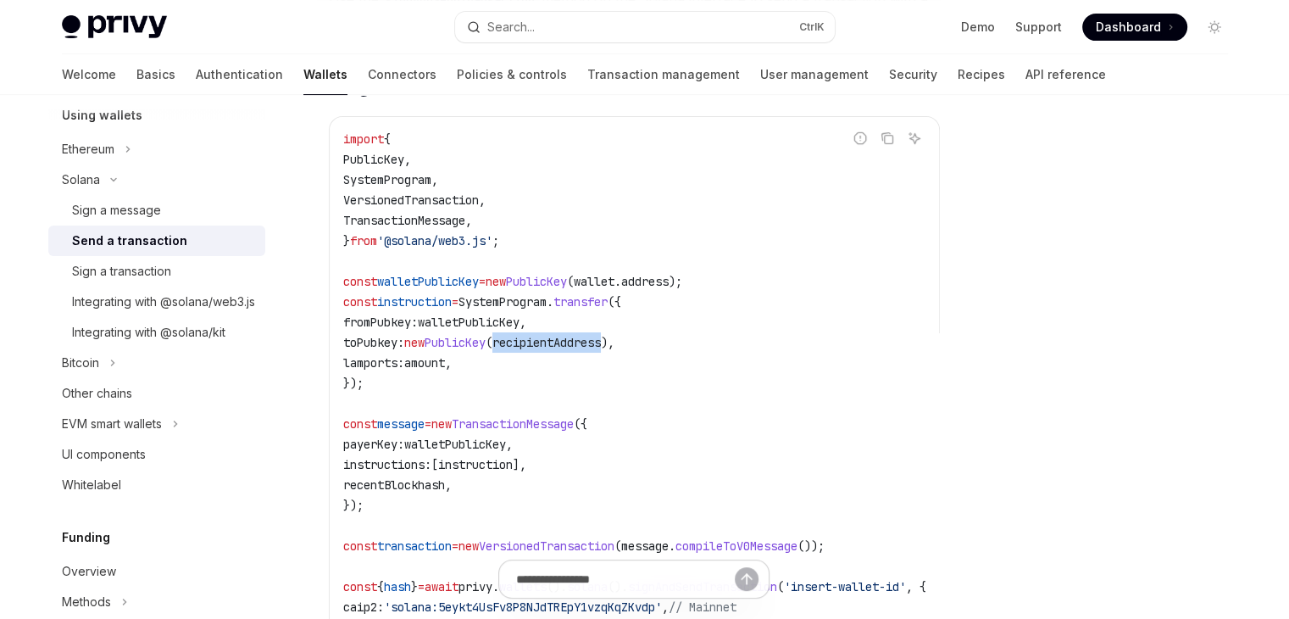
drag, startPoint x: 529, startPoint y: 353, endPoint x: 642, endPoint y: 348, distance: 113.6
click at [614, 348] on span "toPubkey: new PublicKey ( recipientAddress )," at bounding box center [478, 342] width 271 height 15
click at [452, 370] on span "," at bounding box center [448, 362] width 7 height 15
click at [454, 330] on span "walletPublicKey" at bounding box center [469, 321] width 102 height 15
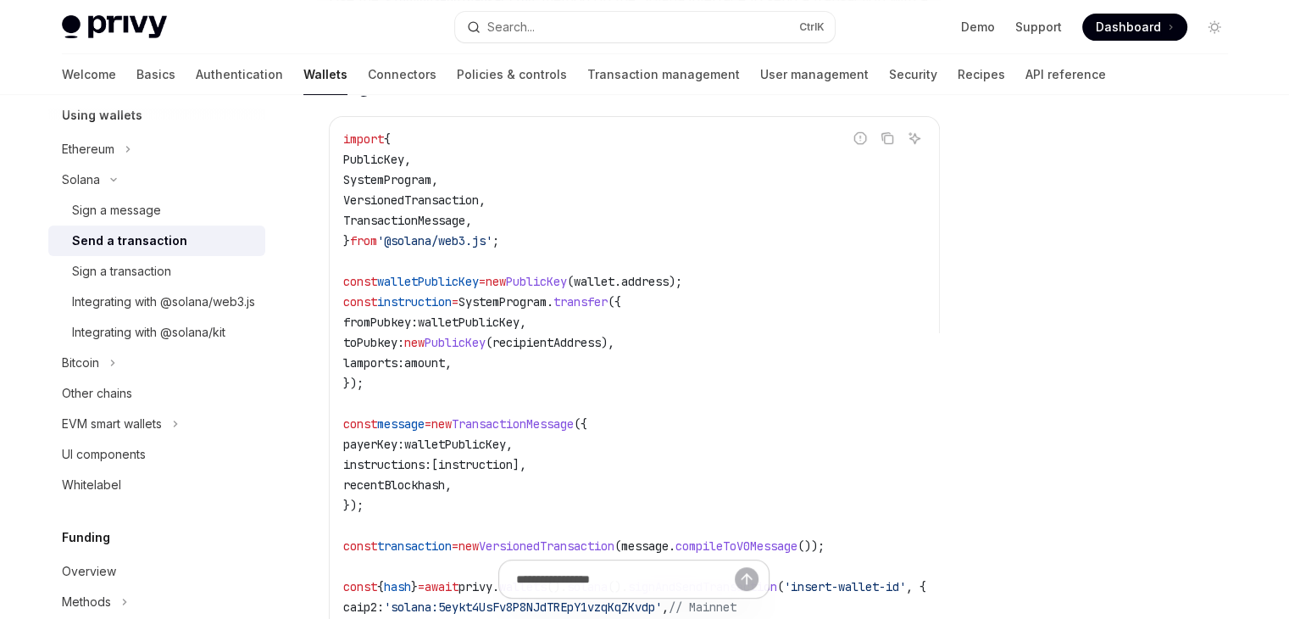
click at [554, 348] on span "recipientAddress" at bounding box center [546, 342] width 108 height 15
click at [555, 347] on span "recipientAddress" at bounding box center [546, 342] width 108 height 15
click at [386, 370] on span "lamports:" at bounding box center [373, 362] width 61 height 15
click at [437, 370] on span "amount" at bounding box center [424, 362] width 41 height 15
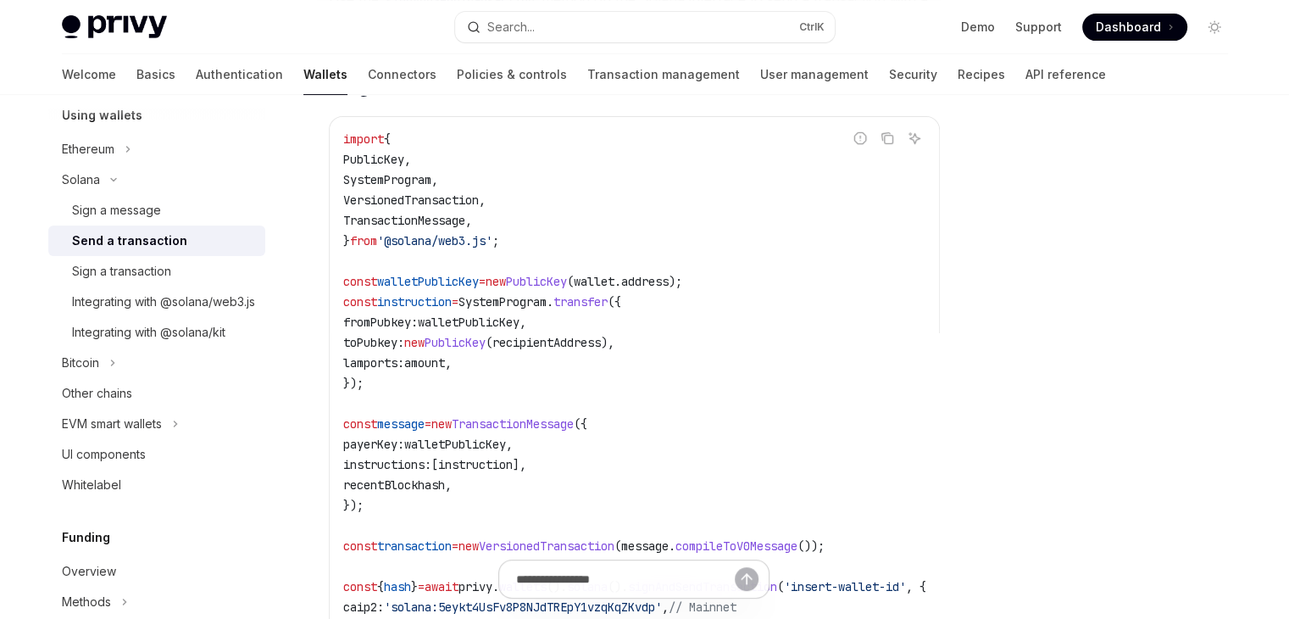
click at [437, 370] on span "amount" at bounding box center [424, 362] width 41 height 15
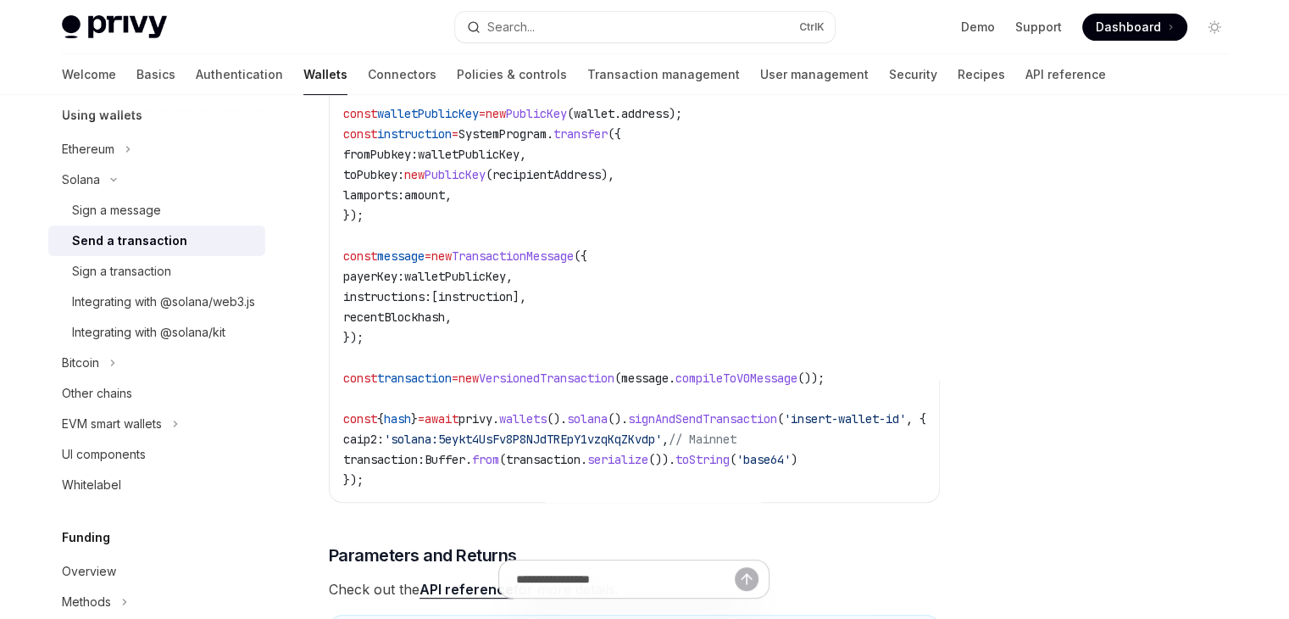
scroll to position [593, 0]
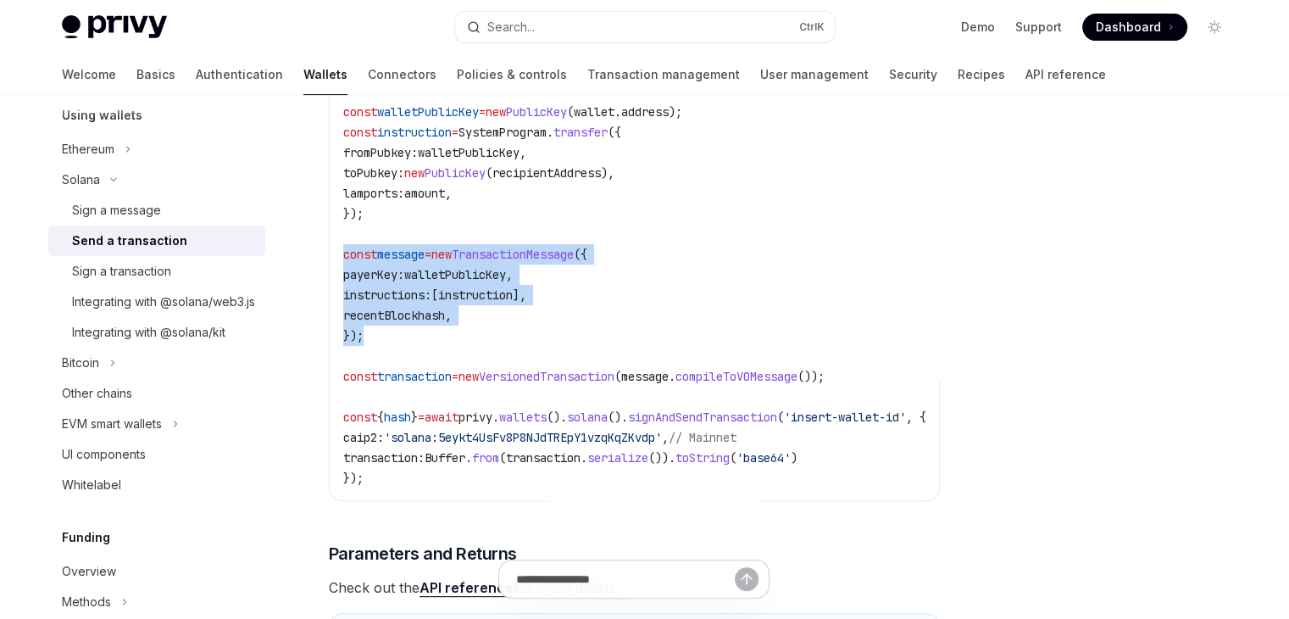
drag, startPoint x: 389, startPoint y: 348, endPoint x: 334, endPoint y: 273, distance: 93.4
click at [334, 273] on div "import { PublicKey , SystemProgram , VersionedTransaction , TransactionMessage …" at bounding box center [634, 223] width 609 height 552
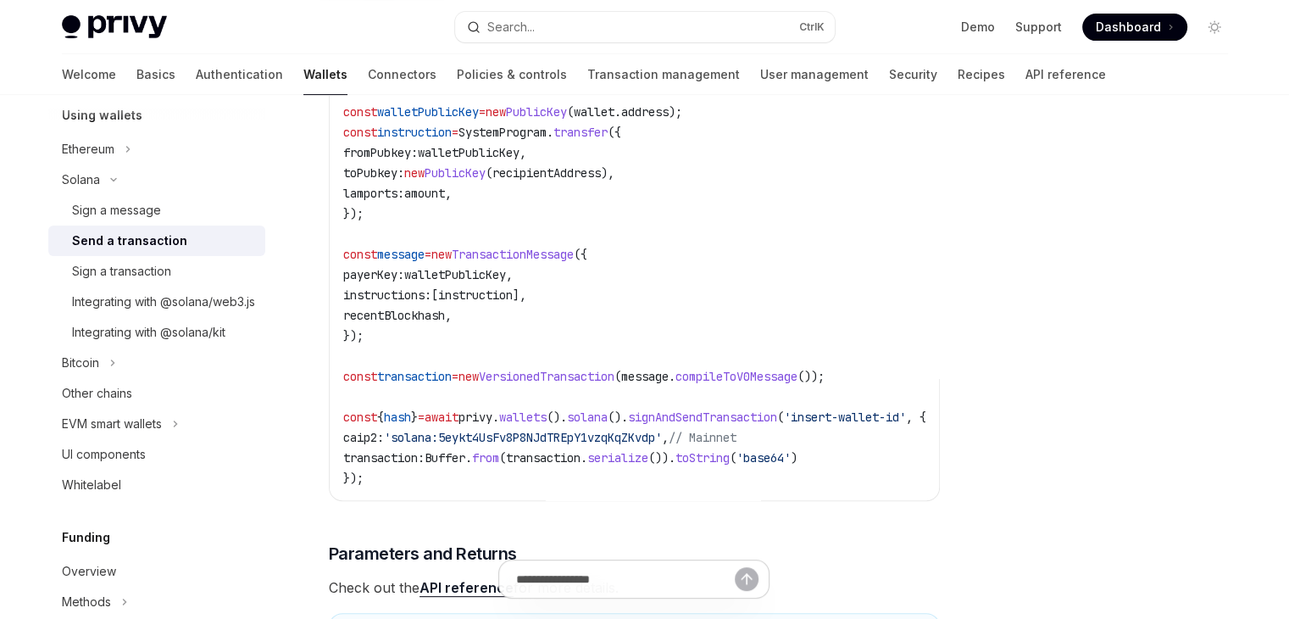
click at [393, 363] on code "import { PublicKey , SystemProgram , VersionedTransaction , TransactionMessage …" at bounding box center [655, 223] width 624 height 529
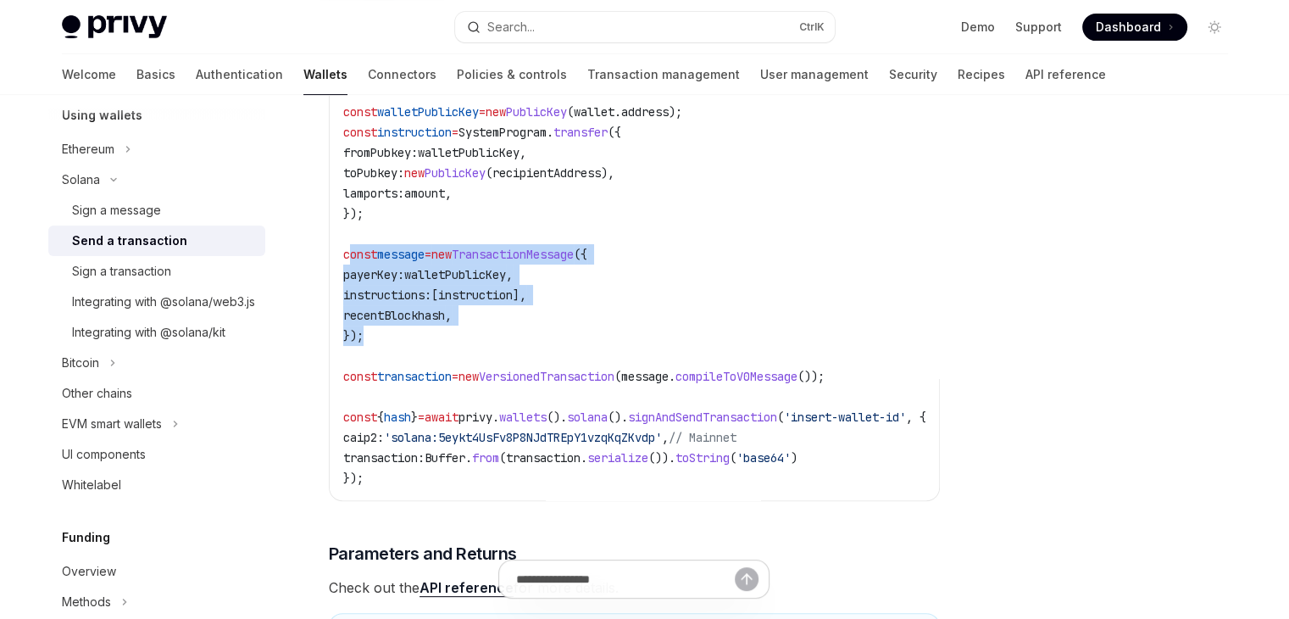
drag, startPoint x: 384, startPoint y: 353, endPoint x: 348, endPoint y: 258, distance: 102.1
click at [348, 258] on code "import { PublicKey , SystemProgram , VersionedTransaction , TransactionMessage …" at bounding box center [655, 223] width 624 height 529
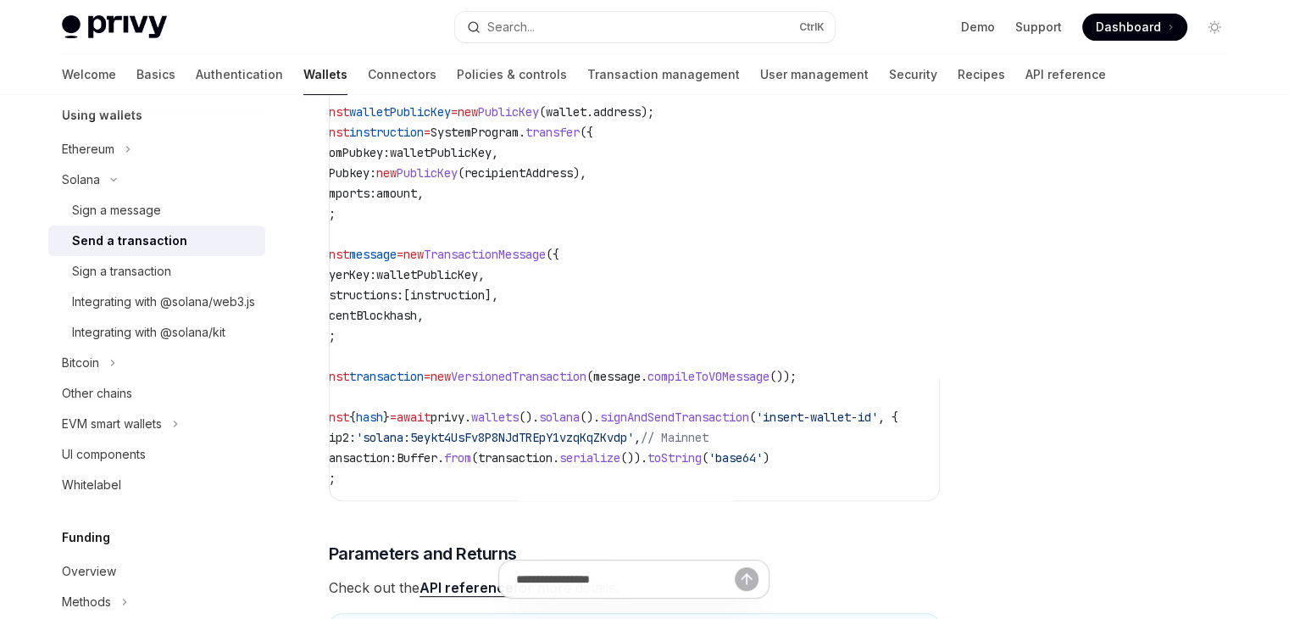
scroll to position [0, 0]
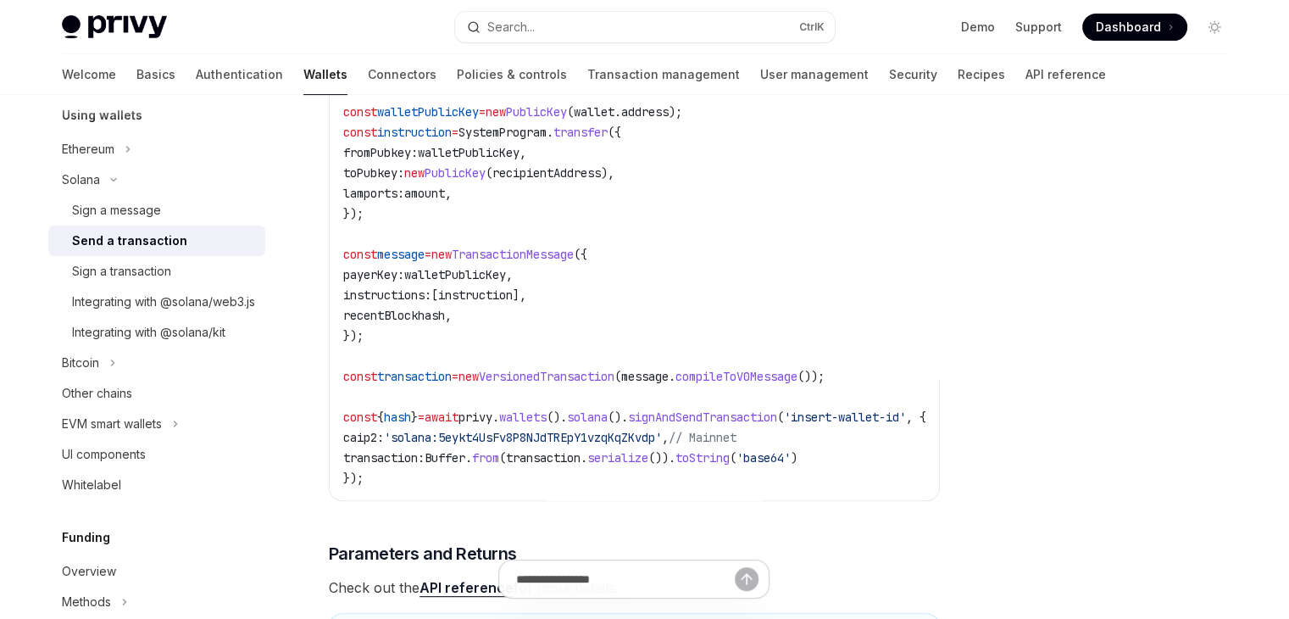
click at [439, 445] on span "'solana:5eykt4UsFv8P8NJdTREpY1vzqKqZKvdp'" at bounding box center [523, 437] width 278 height 15
click at [504, 445] on span "'solana:5eykt4UsFv8P8NJdTREpY1vzqKqZKvdp'" at bounding box center [523, 437] width 278 height 15
click at [593, 485] on code "import { PublicKey , SystemProgram , VersionedTransaction , TransactionMessage …" at bounding box center [655, 223] width 624 height 529
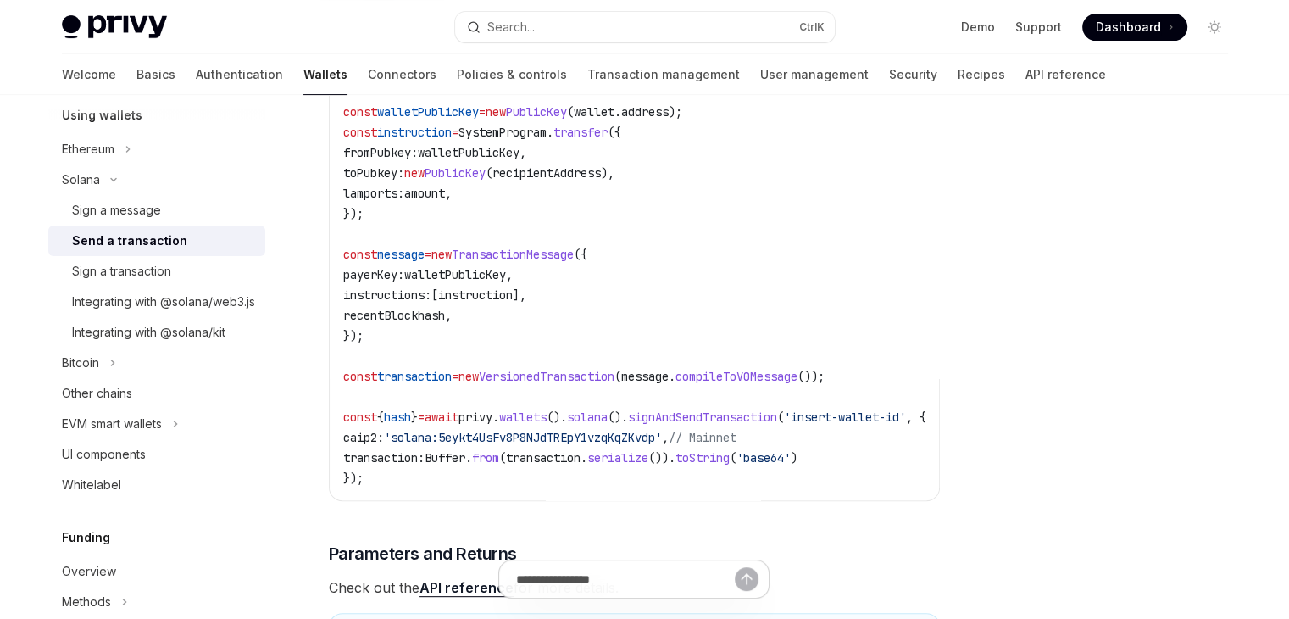
click at [576, 458] on code "import { PublicKey , SystemProgram , VersionedTransaction , TransactionMessage …" at bounding box center [655, 223] width 624 height 529
click at [579, 445] on span "'solana:5eykt4UsFv8P8NJdTREpY1vzqKqZKvdp'" at bounding box center [523, 437] width 278 height 15
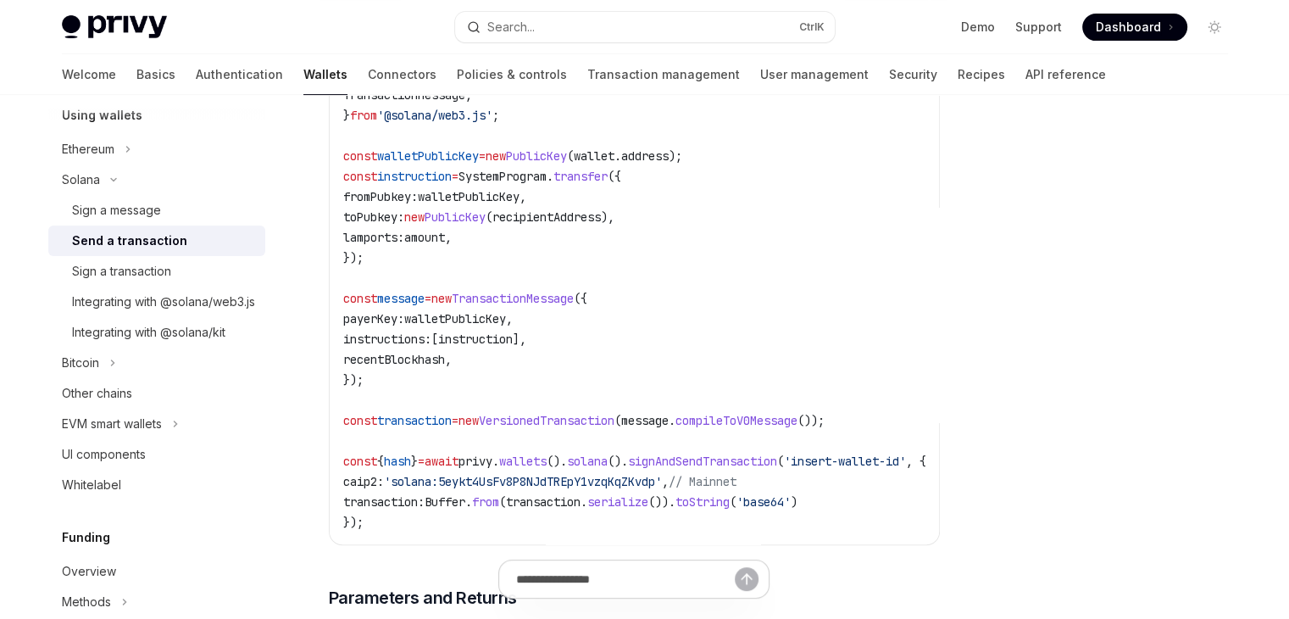
scroll to position [508, 0]
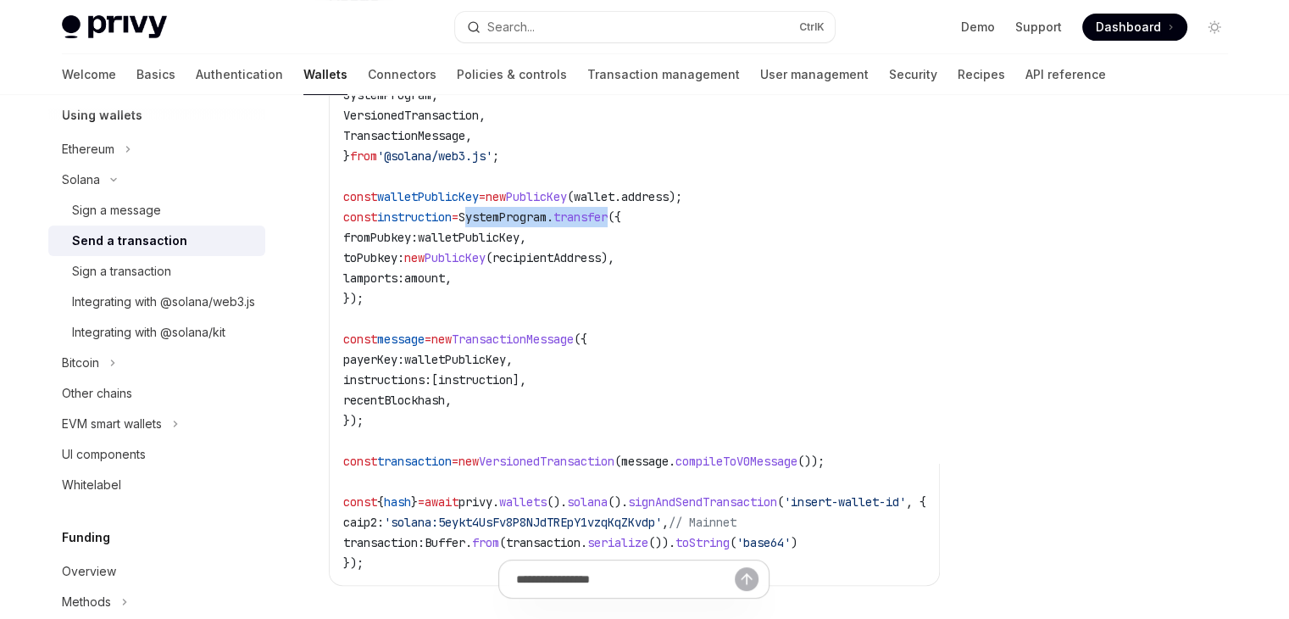
drag, startPoint x: 486, startPoint y: 227, endPoint x: 641, endPoint y: 221, distance: 155.2
click at [621, 221] on span "const instruction = SystemProgram . transfer ({" at bounding box center [482, 216] width 278 height 15
copy span "SystemProgram . transfer"
click at [600, 245] on code "import { PublicKey , SystemProgram , VersionedTransaction , TransactionMessage …" at bounding box center [655, 308] width 624 height 529
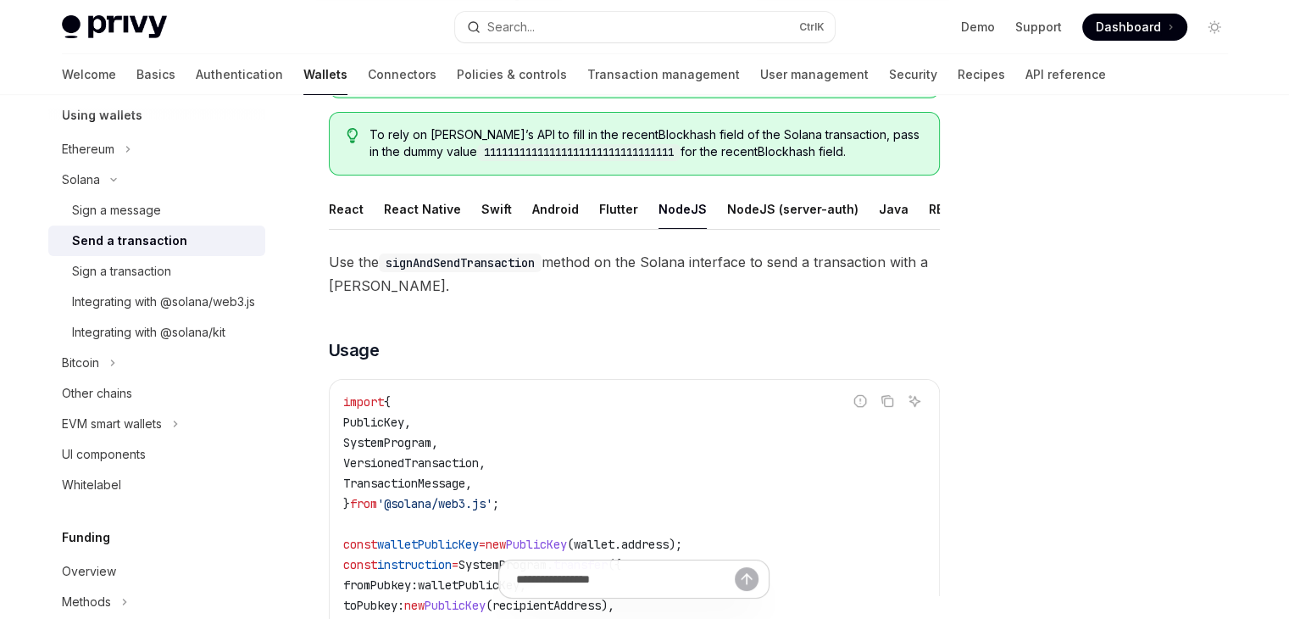
scroll to position [339, 0]
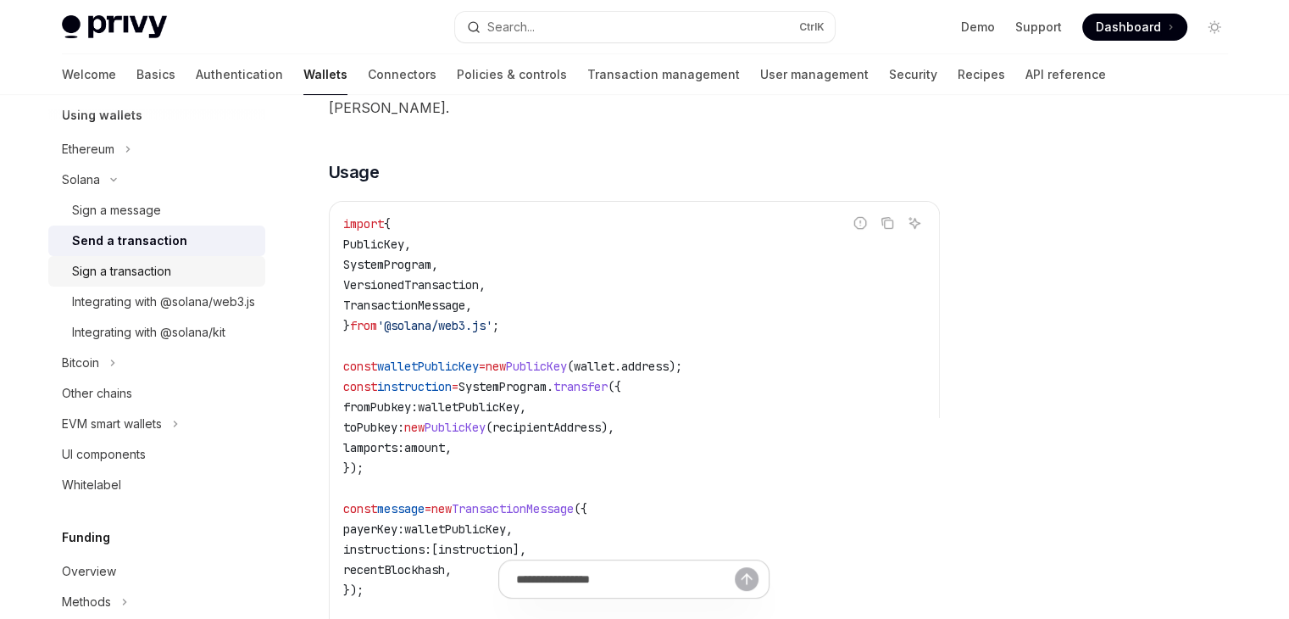
click at [120, 265] on div "Sign a transaction" at bounding box center [121, 271] width 99 height 20
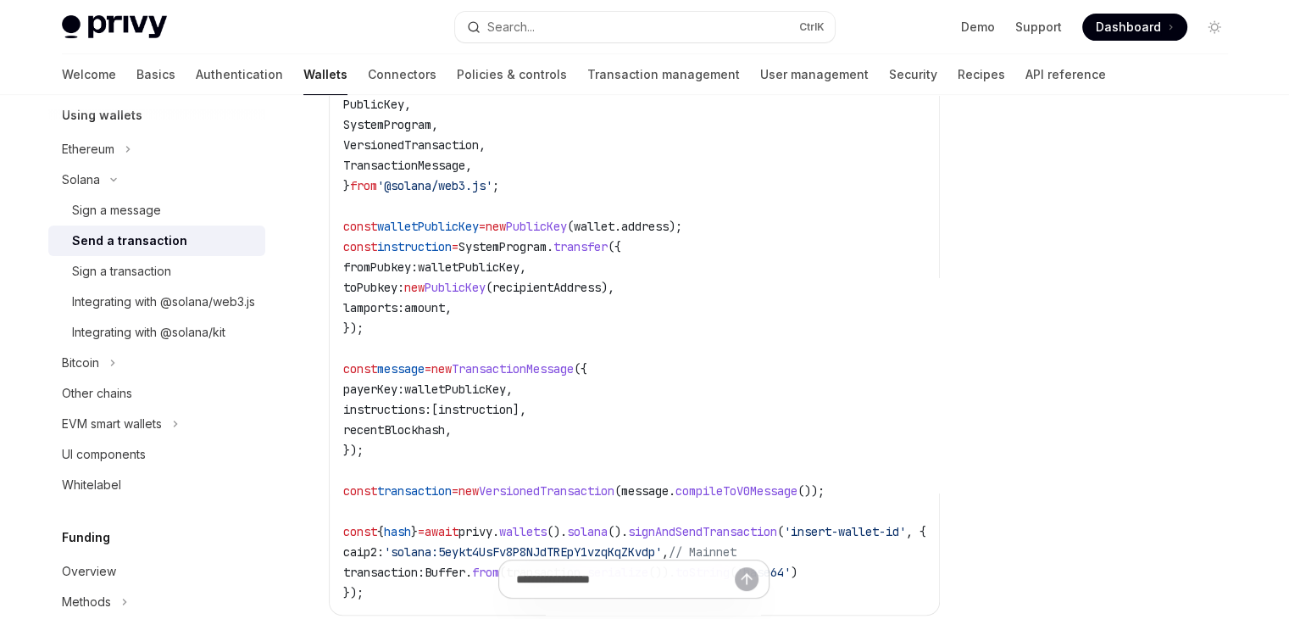
scroll to position [508, 0]
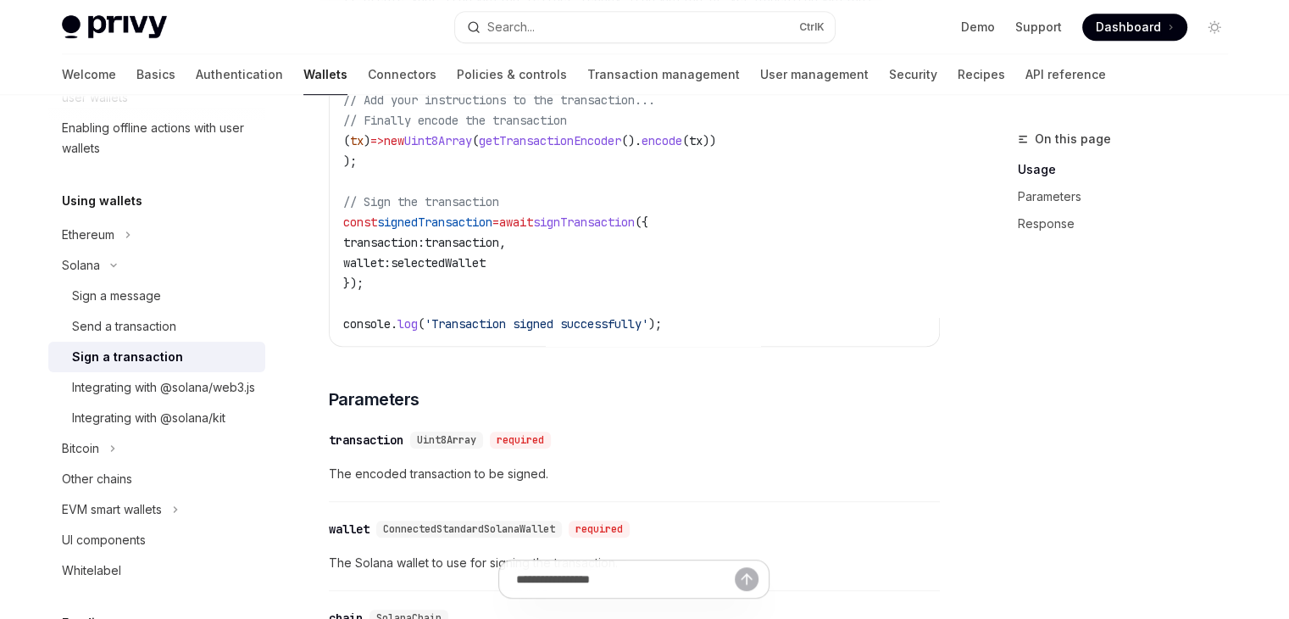
scroll to position [1017, 0]
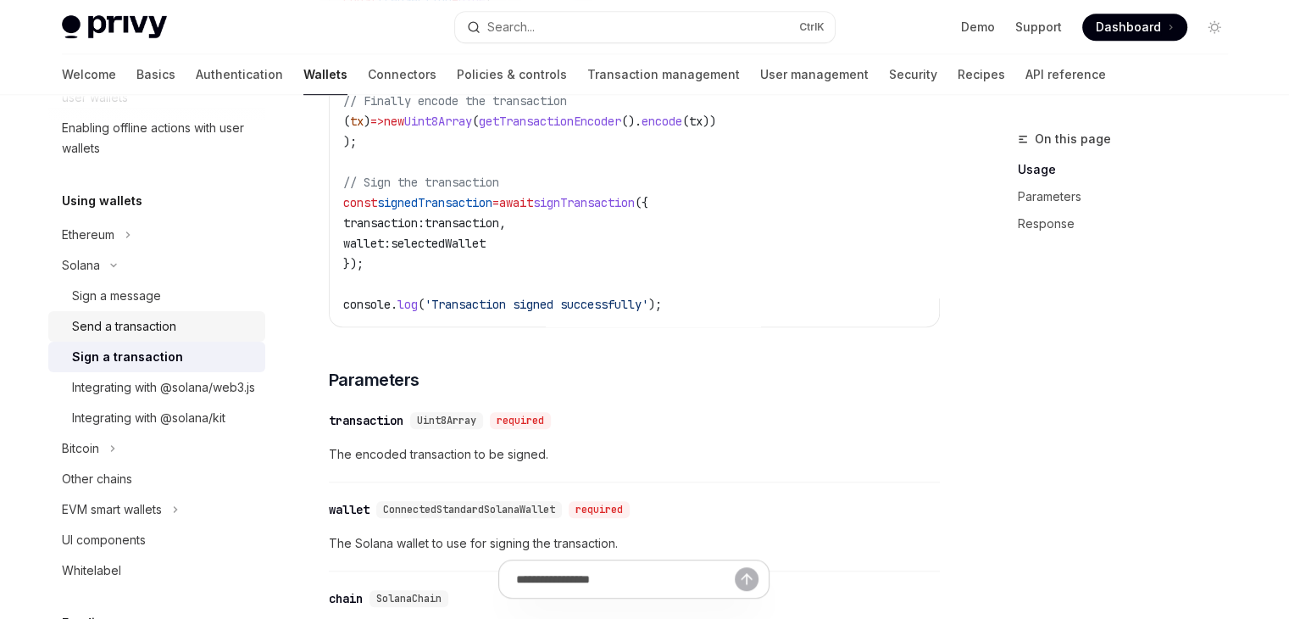
click at [120, 319] on div "Send a transaction" at bounding box center [124, 326] width 104 height 20
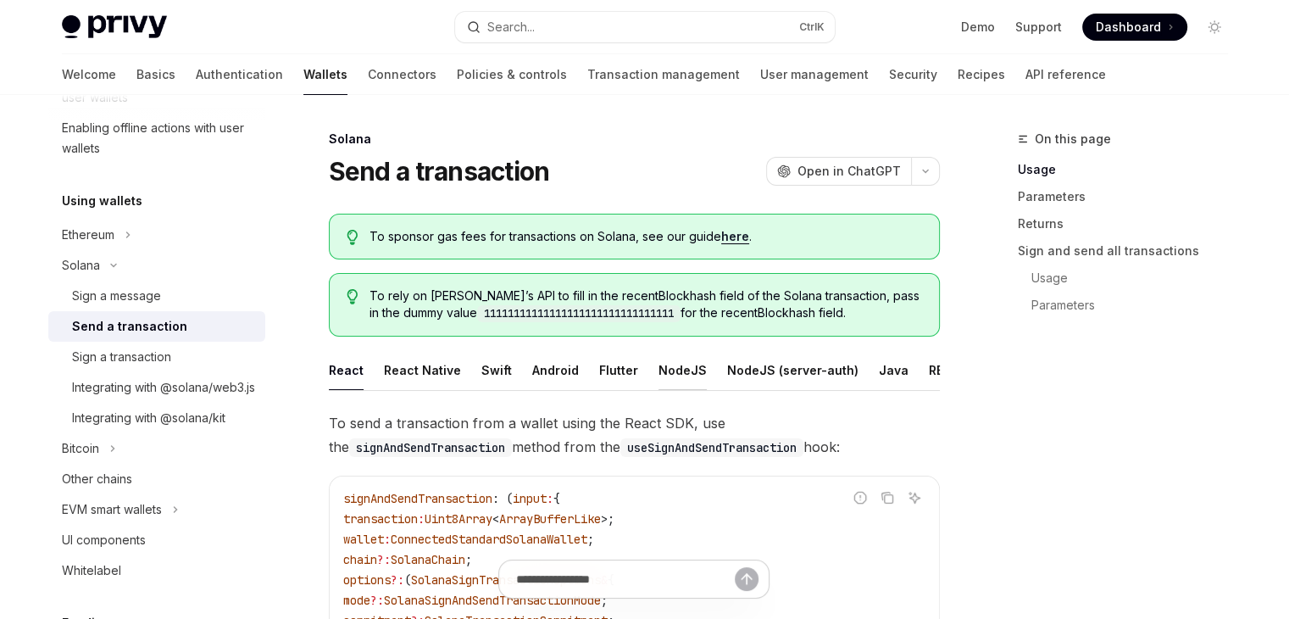
click at [658, 369] on button "NodeJS" at bounding box center [682, 370] width 48 height 40
type textarea "*"
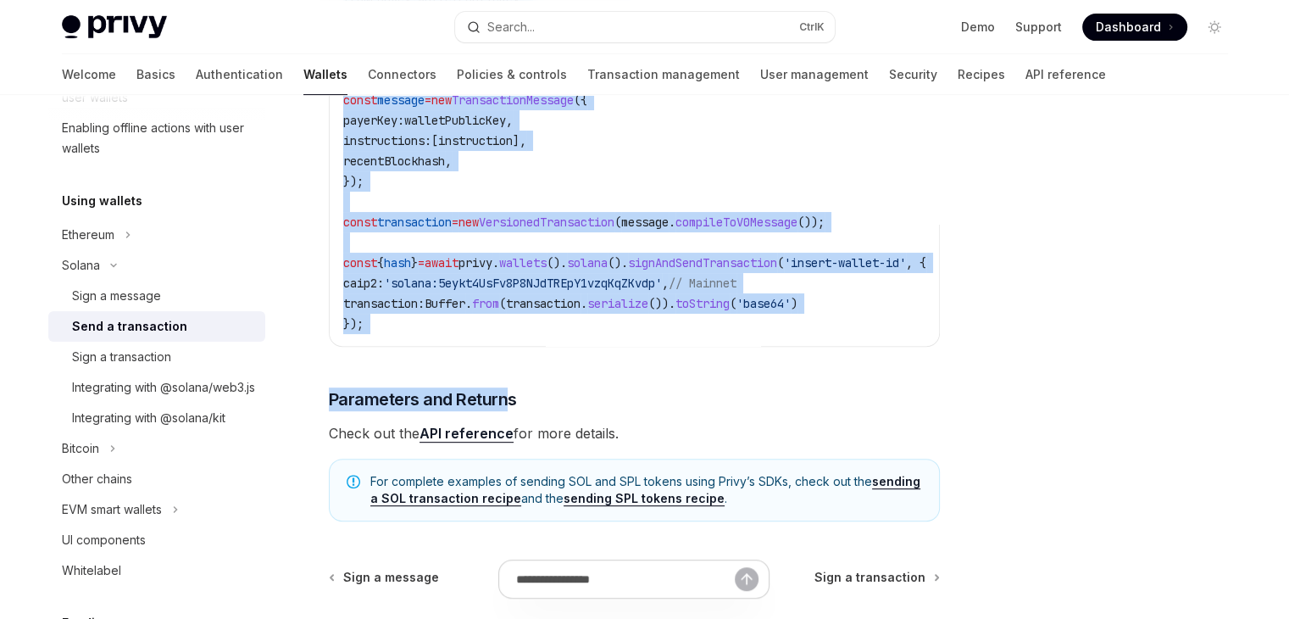
scroll to position [857, 0]
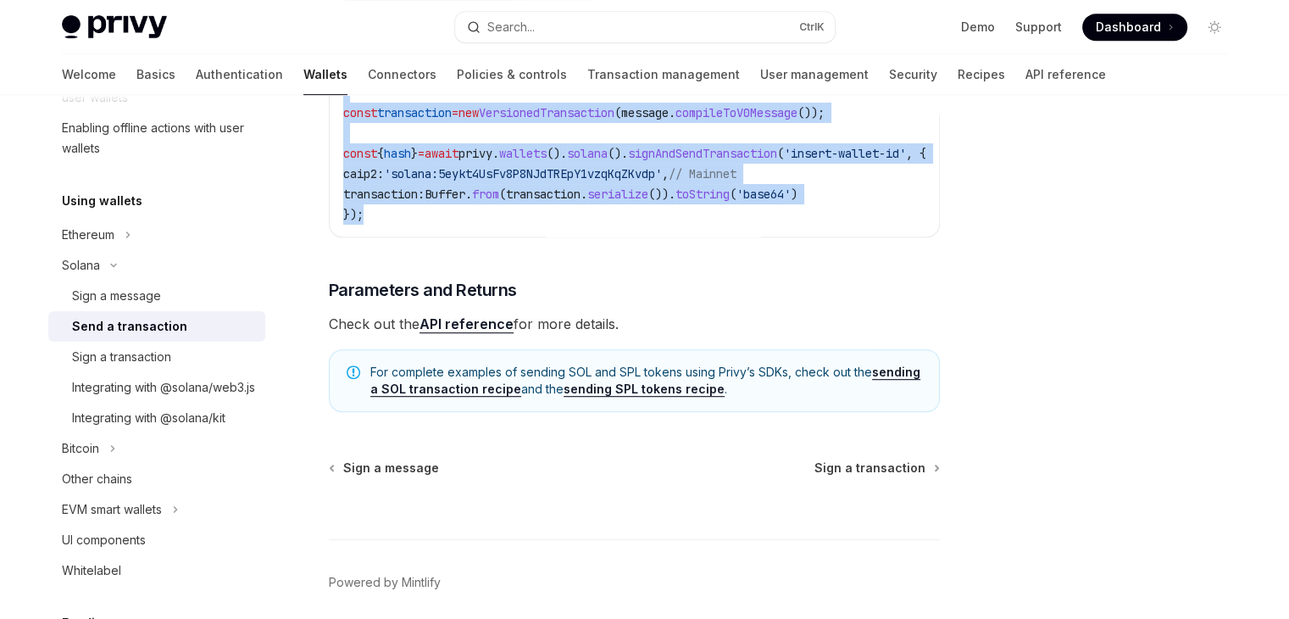
drag, startPoint x: 324, startPoint y: 253, endPoint x: 521, endPoint y: 242, distance: 197.7
copy div "Use the signAndSendTransaction method on the Solana interface to send a transac…"
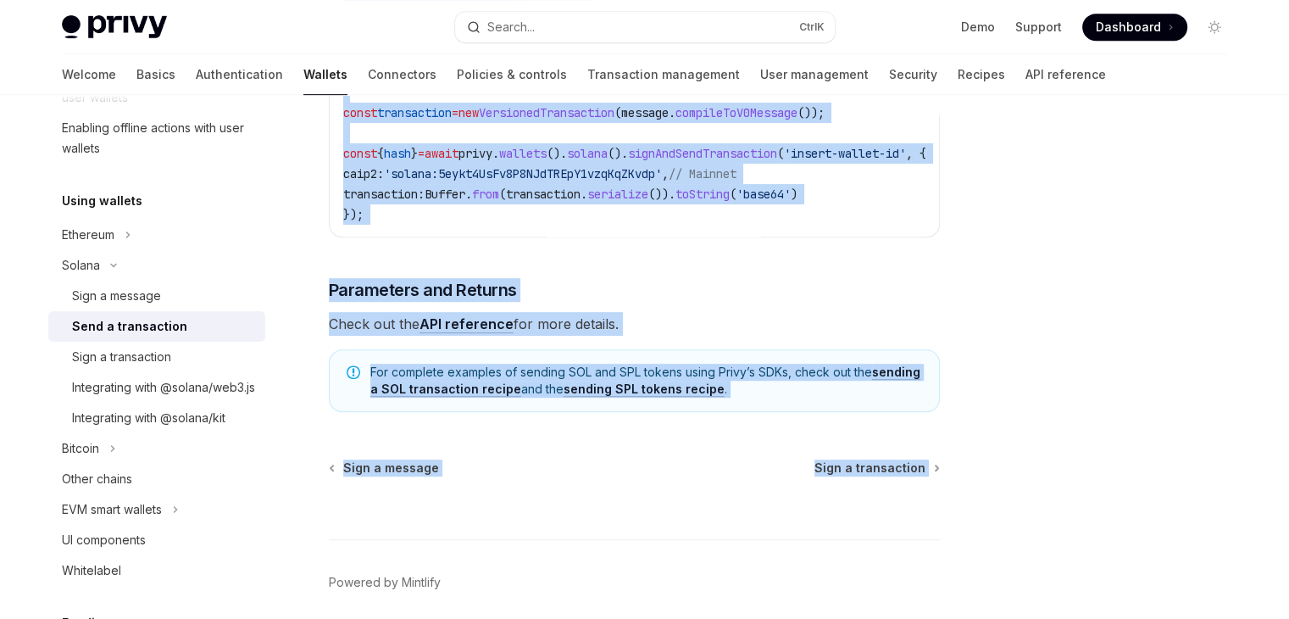
drag, startPoint x: 1046, startPoint y: 536, endPoint x: 962, endPoint y: 513, distance: 87.2
copy div "Loremi Dolo s ametconsect AdipIS Elit se DoeiUSM TempOR Inci ut LaboREE Do magn…"
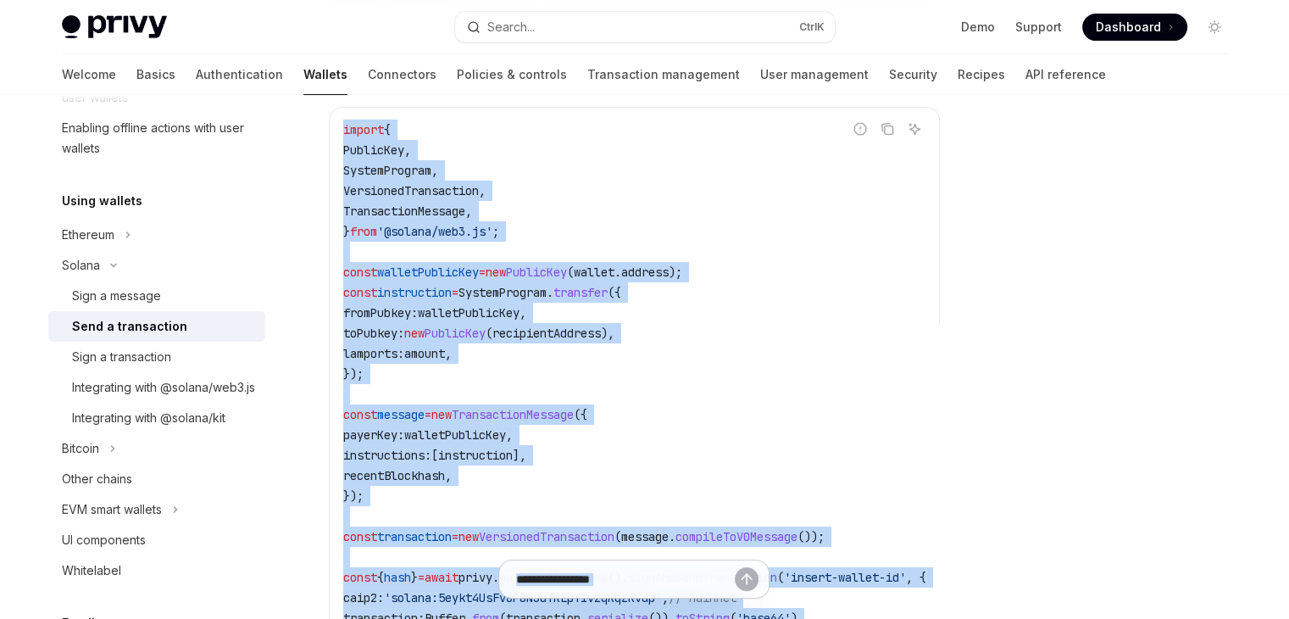
scroll to position [179, 0]
